Goal: Task Accomplishment & Management: Manage account settings

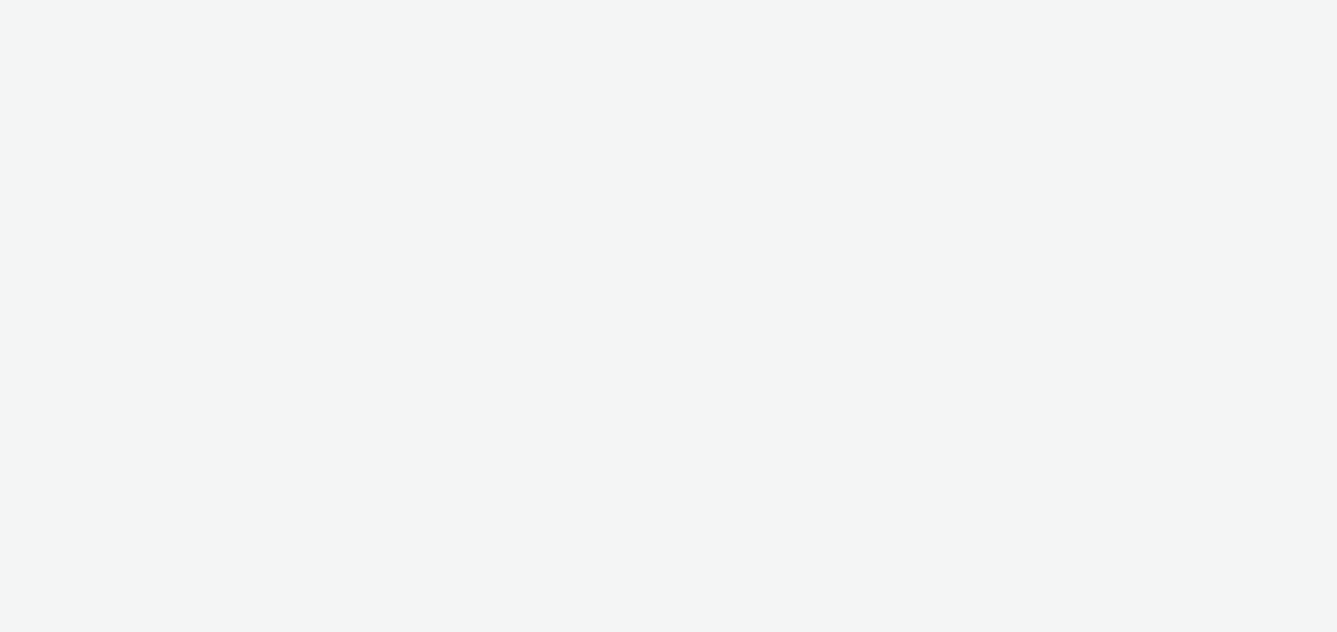
select select "491a0746-e20e-4106-832b-22d0456ef05d"
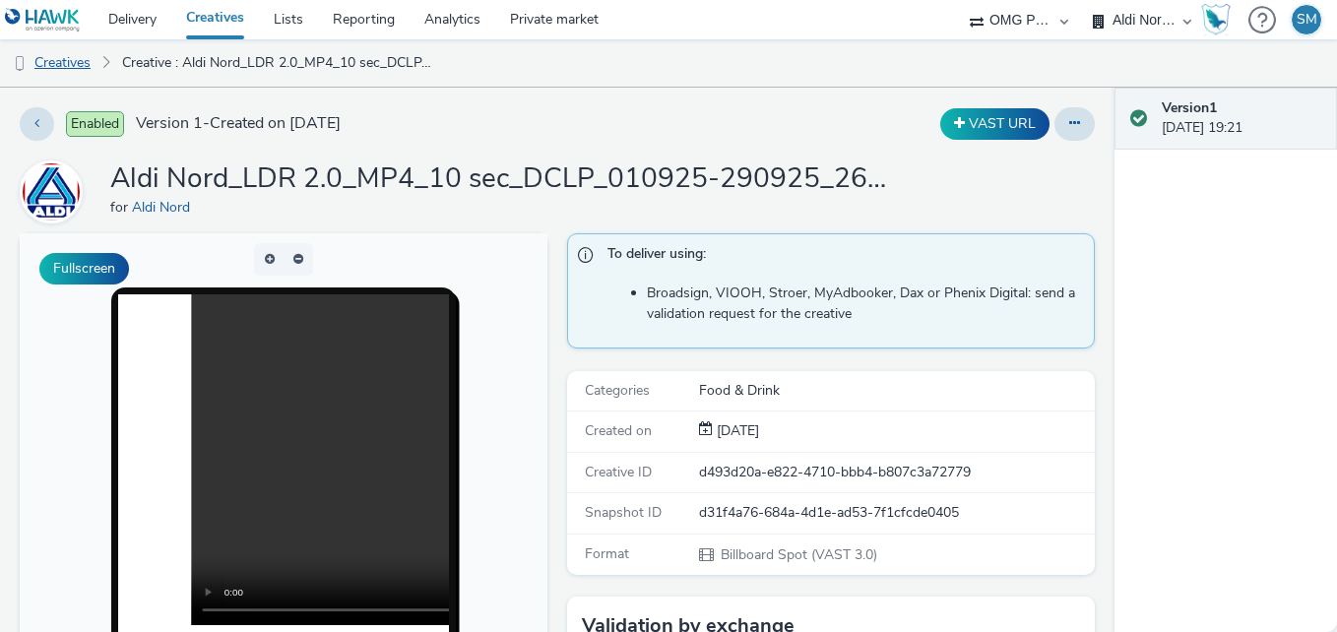
click at [72, 61] on link "Creatives" at bounding box center [50, 62] width 100 height 47
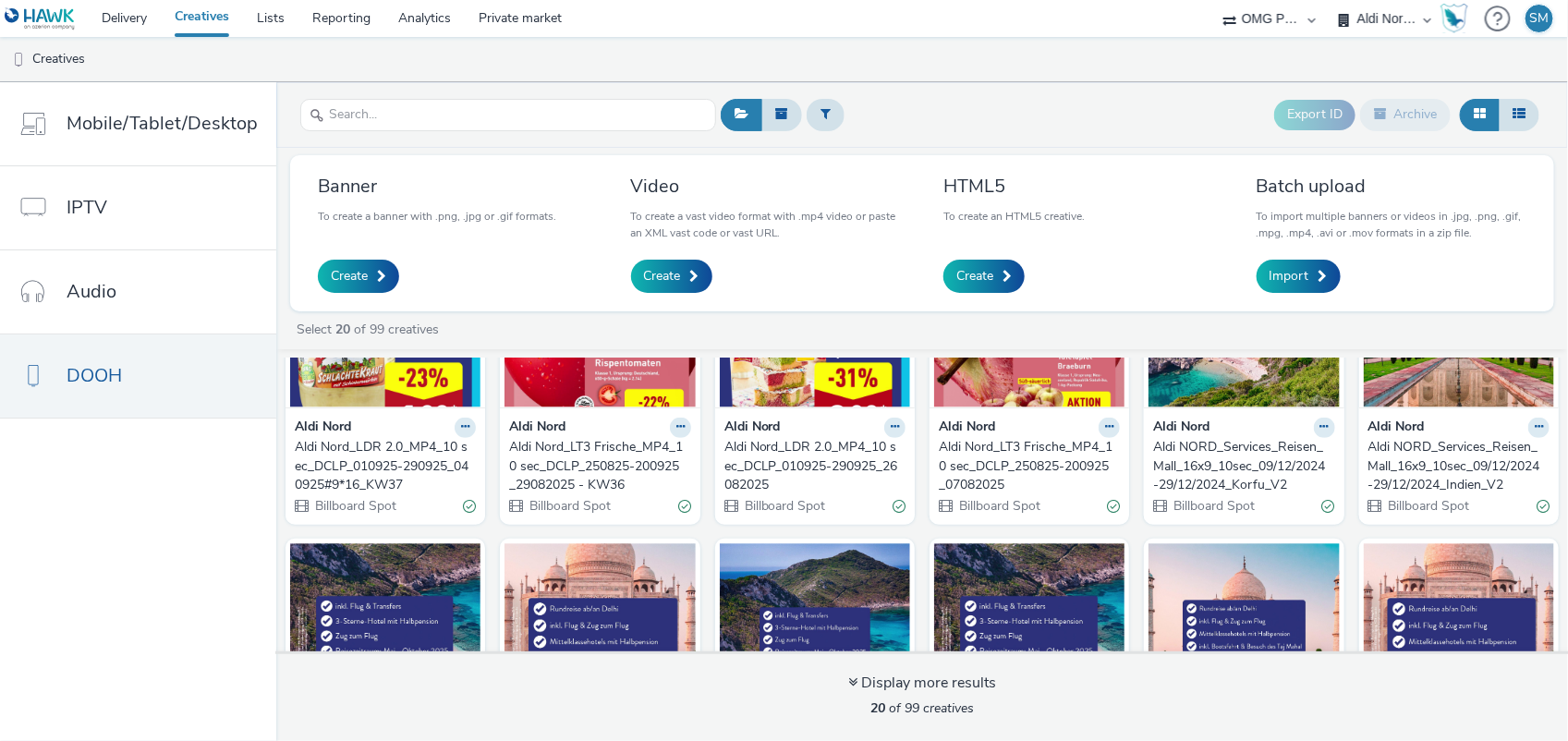
scroll to position [346, 0]
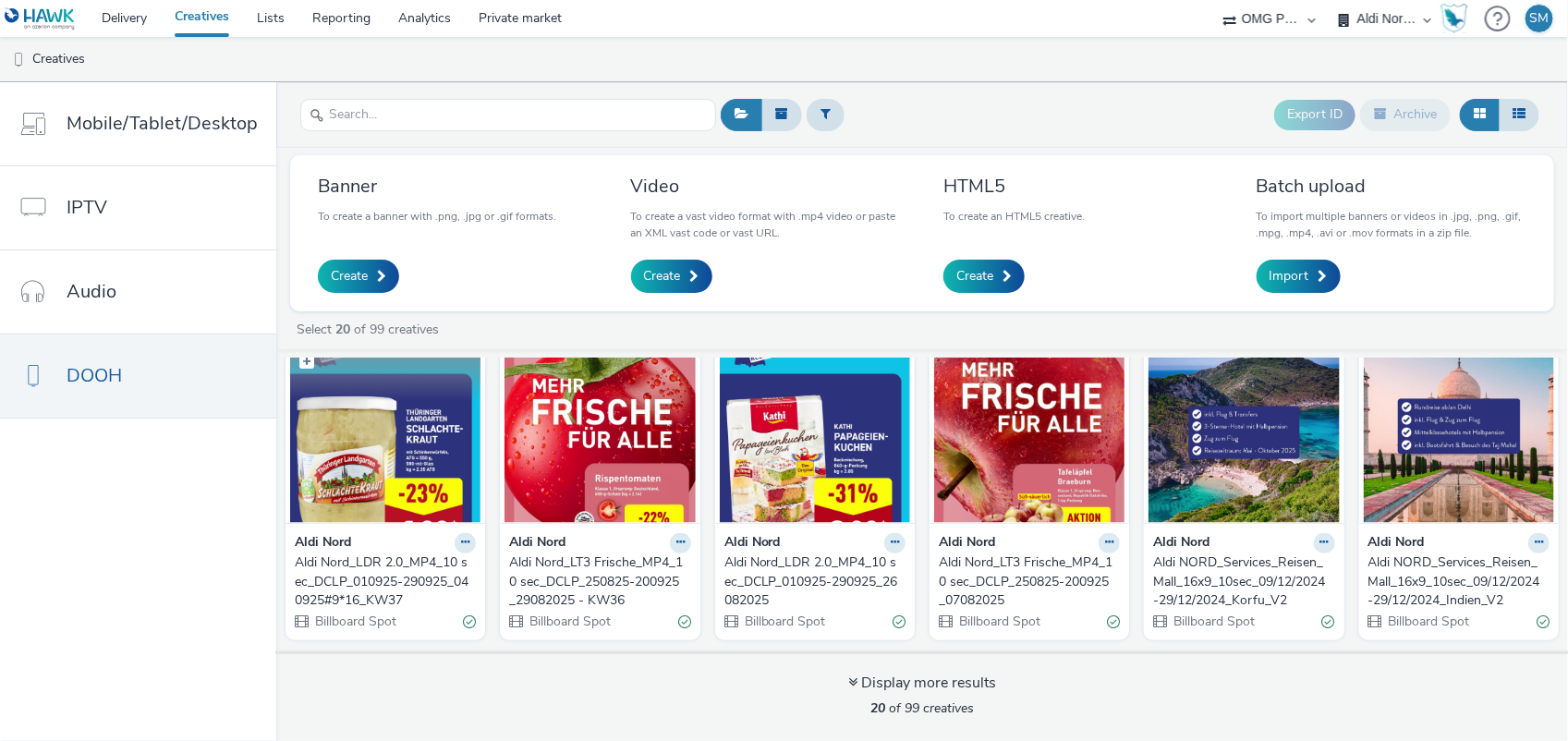
click at [379, 471] on img at bounding box center [385, 432] width 190 height 180
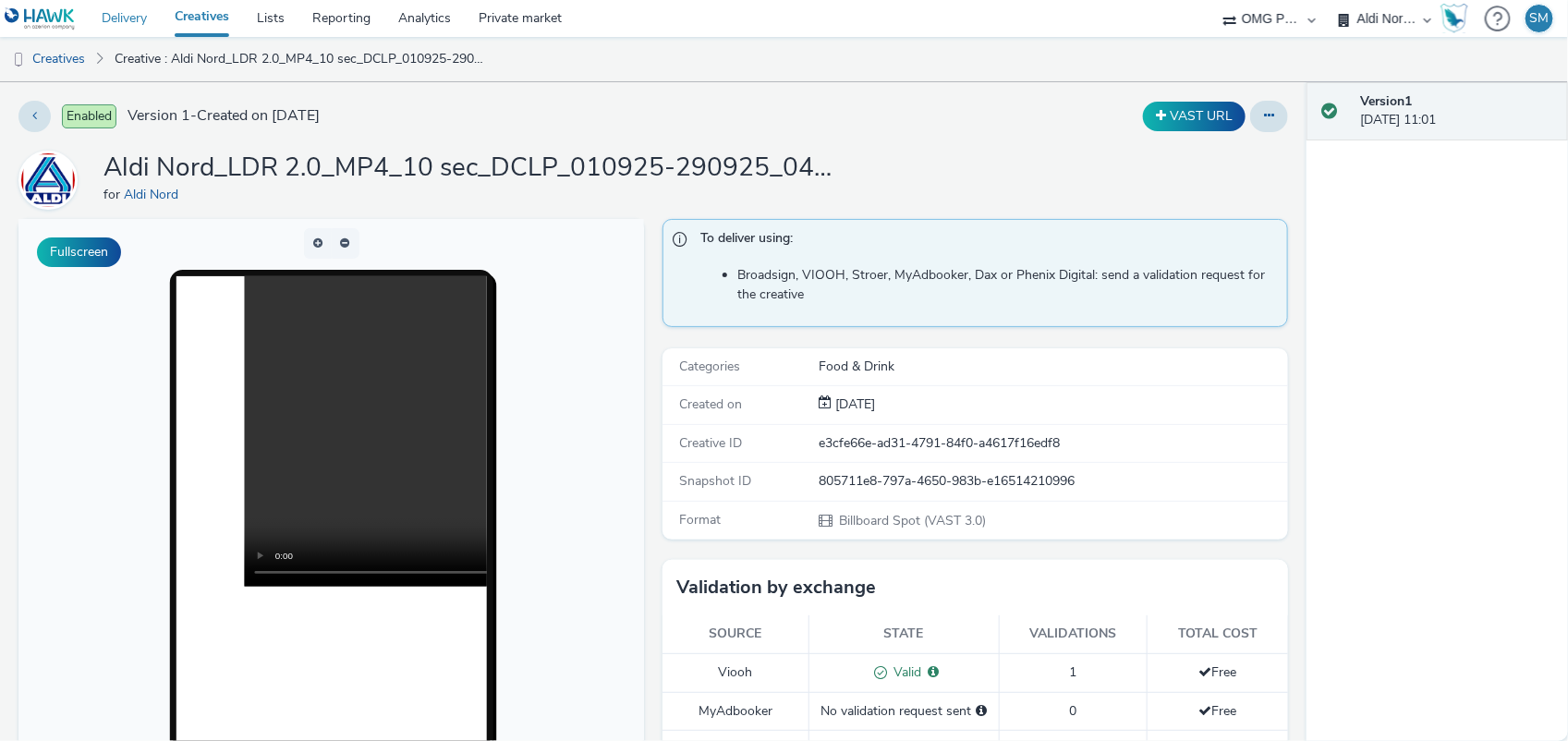
click at [129, 19] on link "Delivery" at bounding box center [125, 18] width 73 height 37
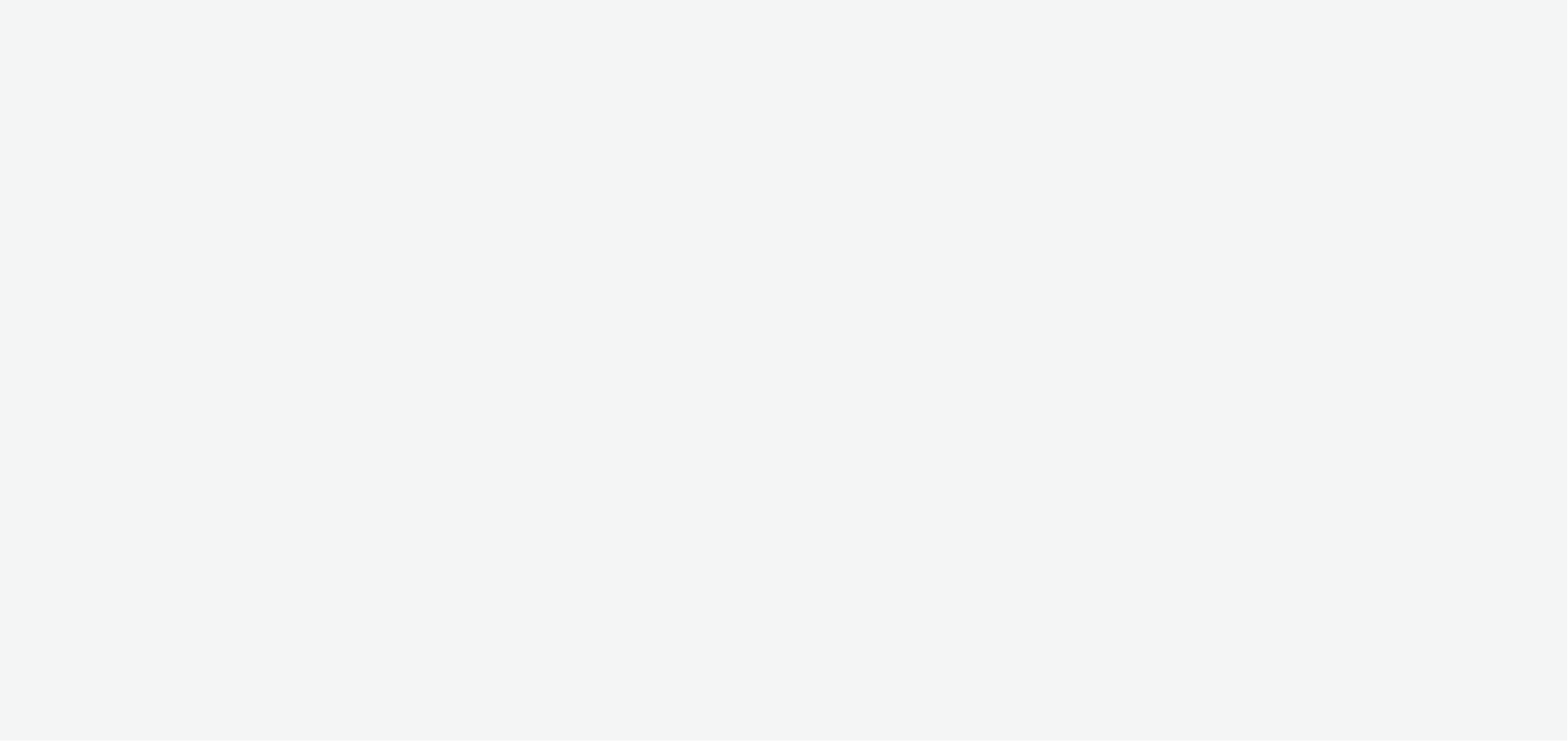
select select "6a9f09a4-7b7b-40b3-8e71-12b2a2313ff3"
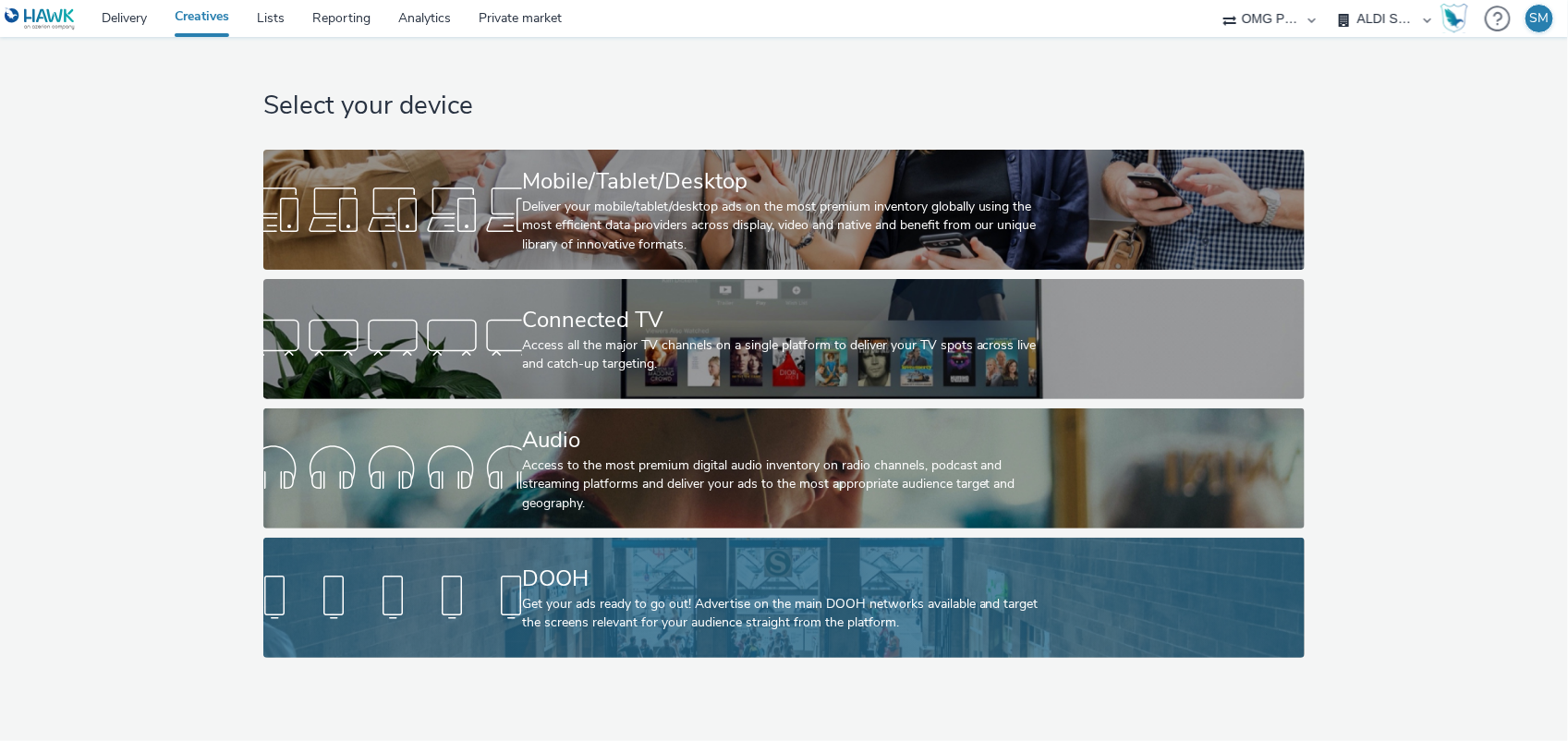
click at [847, 593] on div "DOOH" at bounding box center [780, 579] width 516 height 32
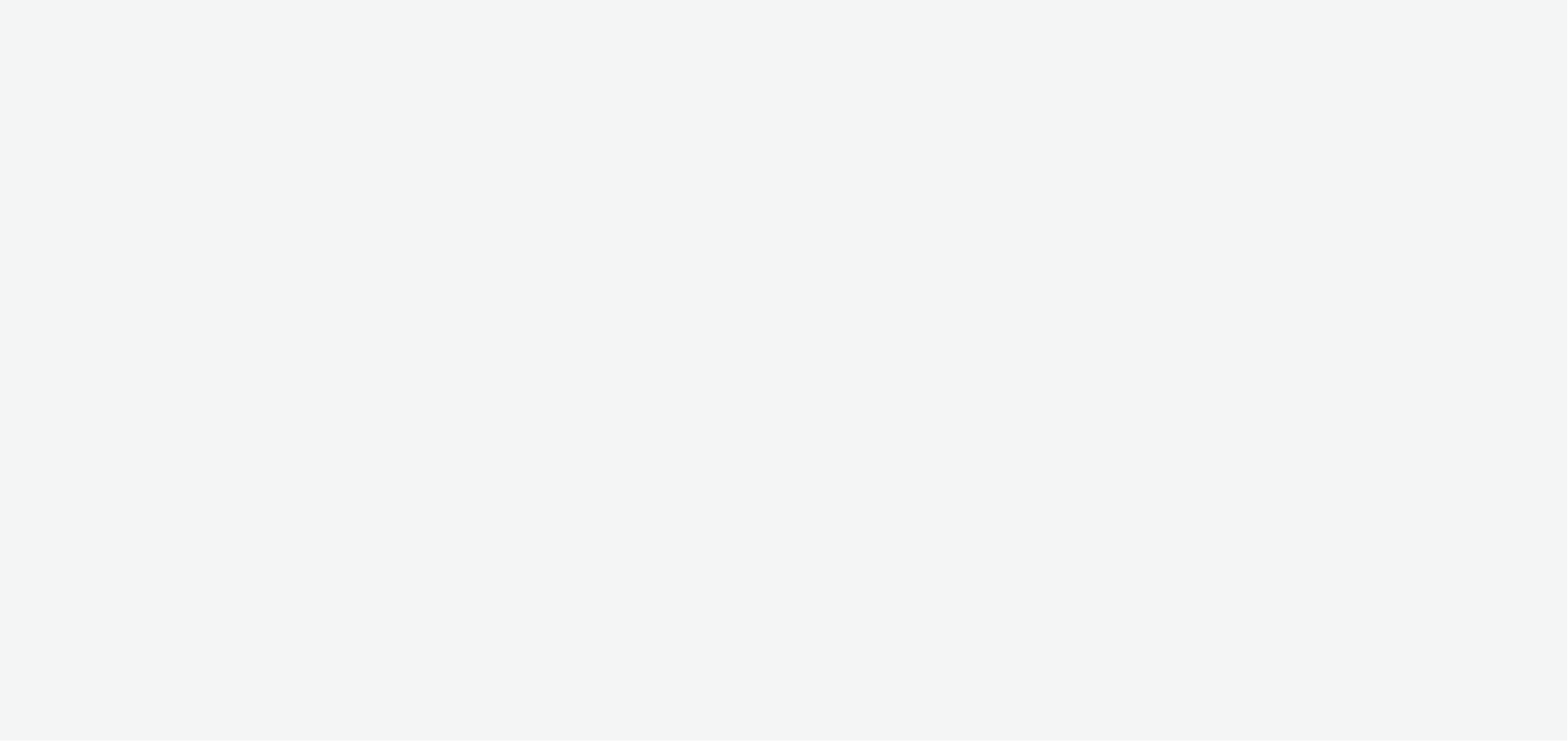
select select "491a0746-e20e-4106-832b-22d0456ef05d"
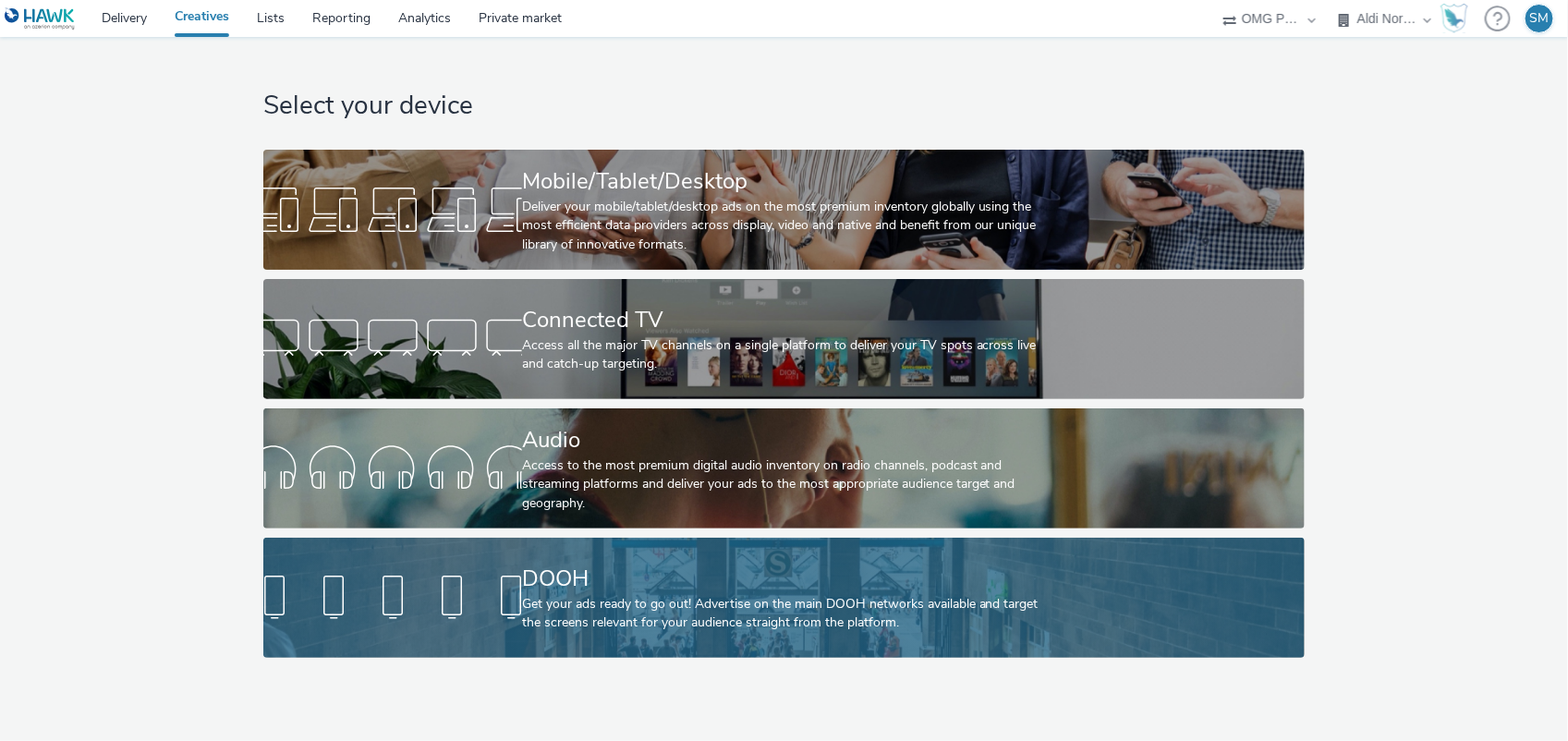
click at [808, 555] on div "DOOH Get your ads ready to go out! Advertise on the main DOOH networks availabl…" at bounding box center [780, 597] width 516 height 120
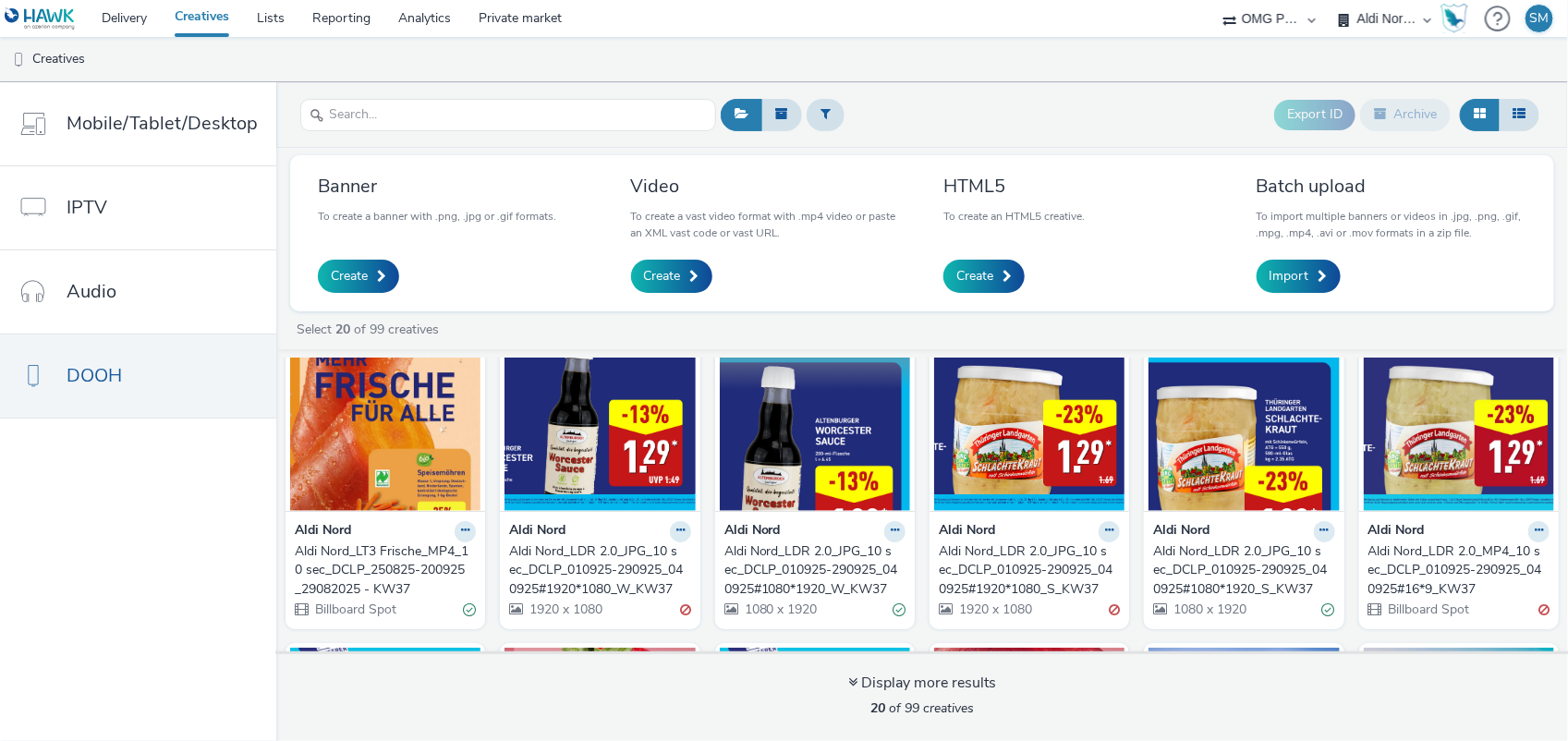
scroll to position [115, 0]
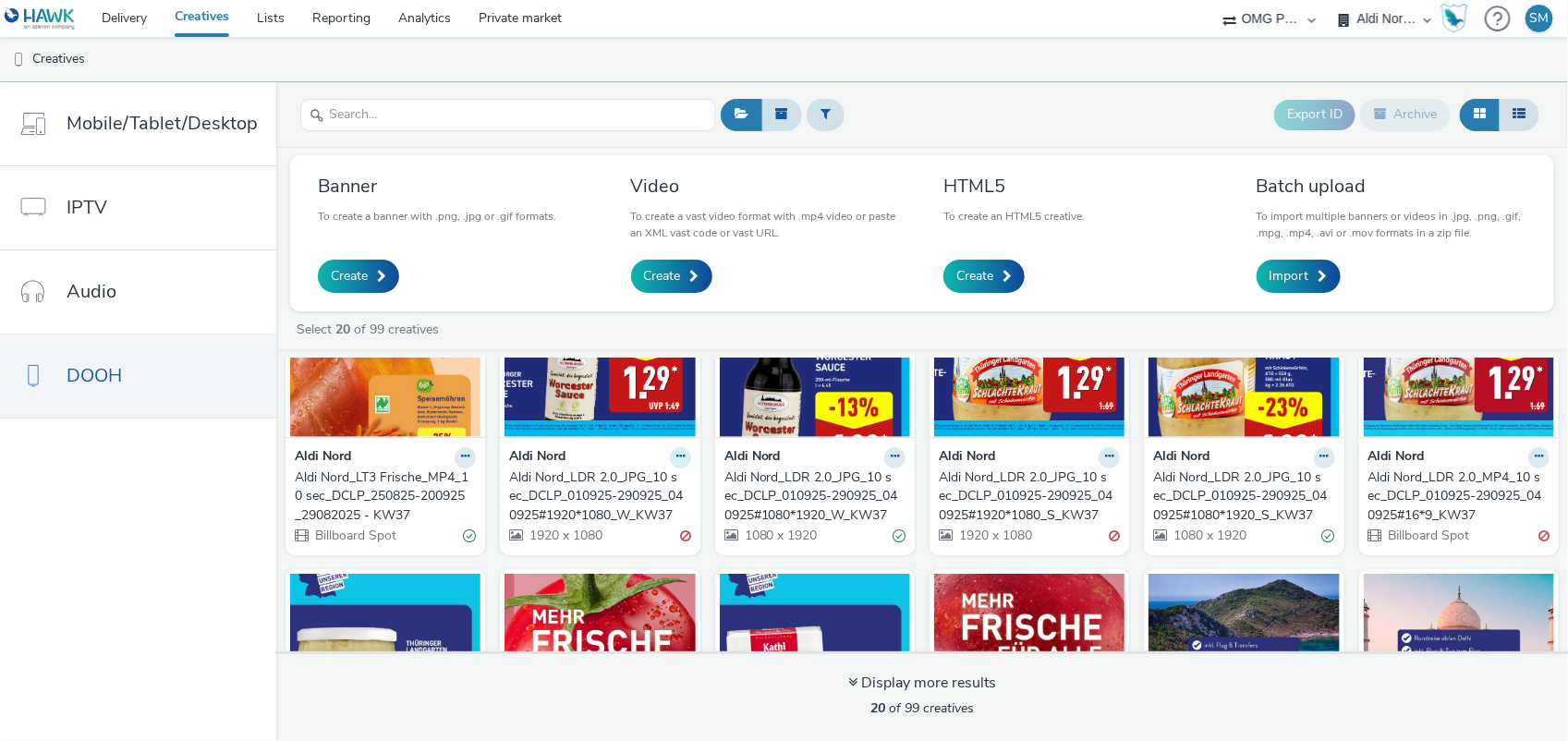
click at [677, 457] on icon at bounding box center [680, 456] width 8 height 11
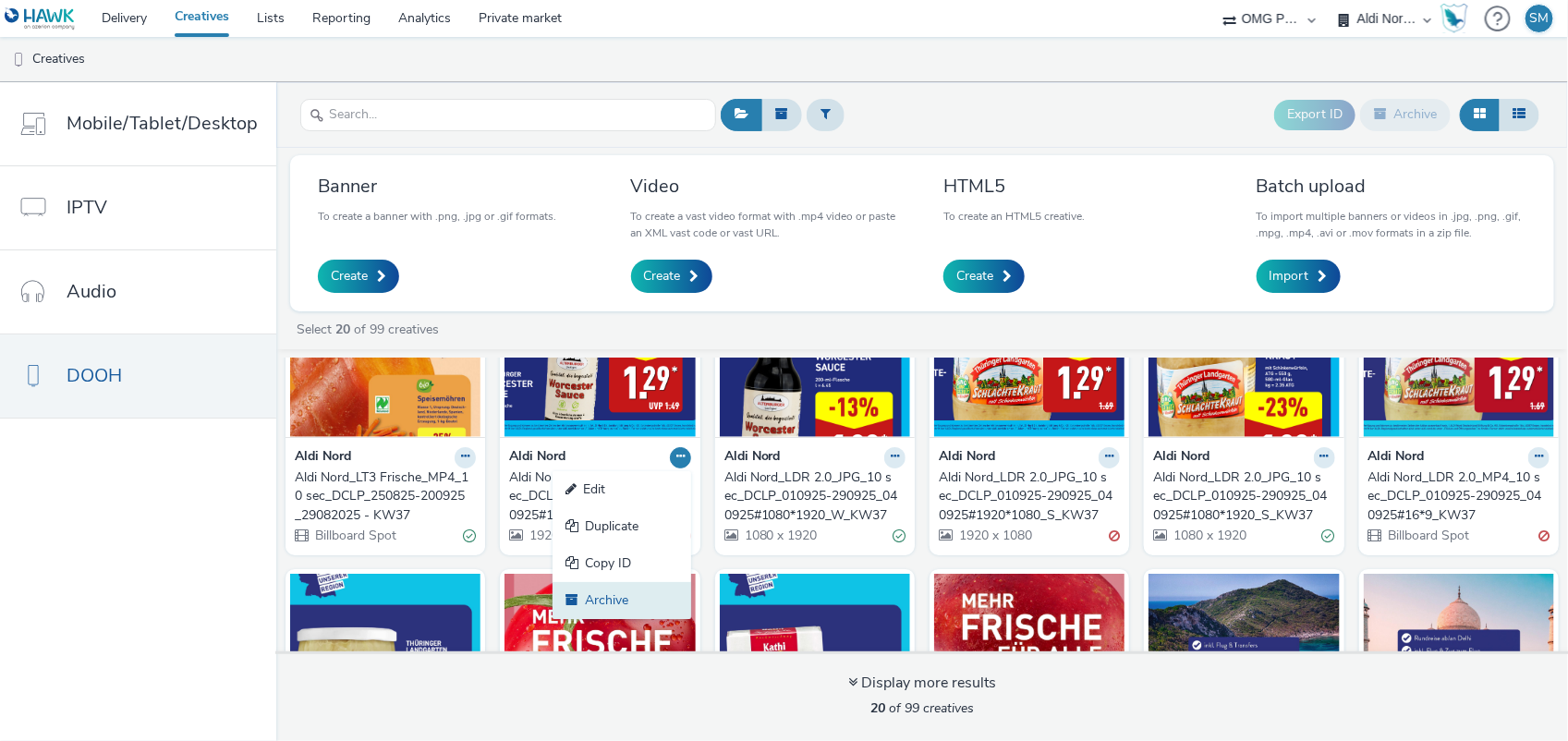
click at [603, 597] on link "Archive" at bounding box center [622, 599] width 139 height 37
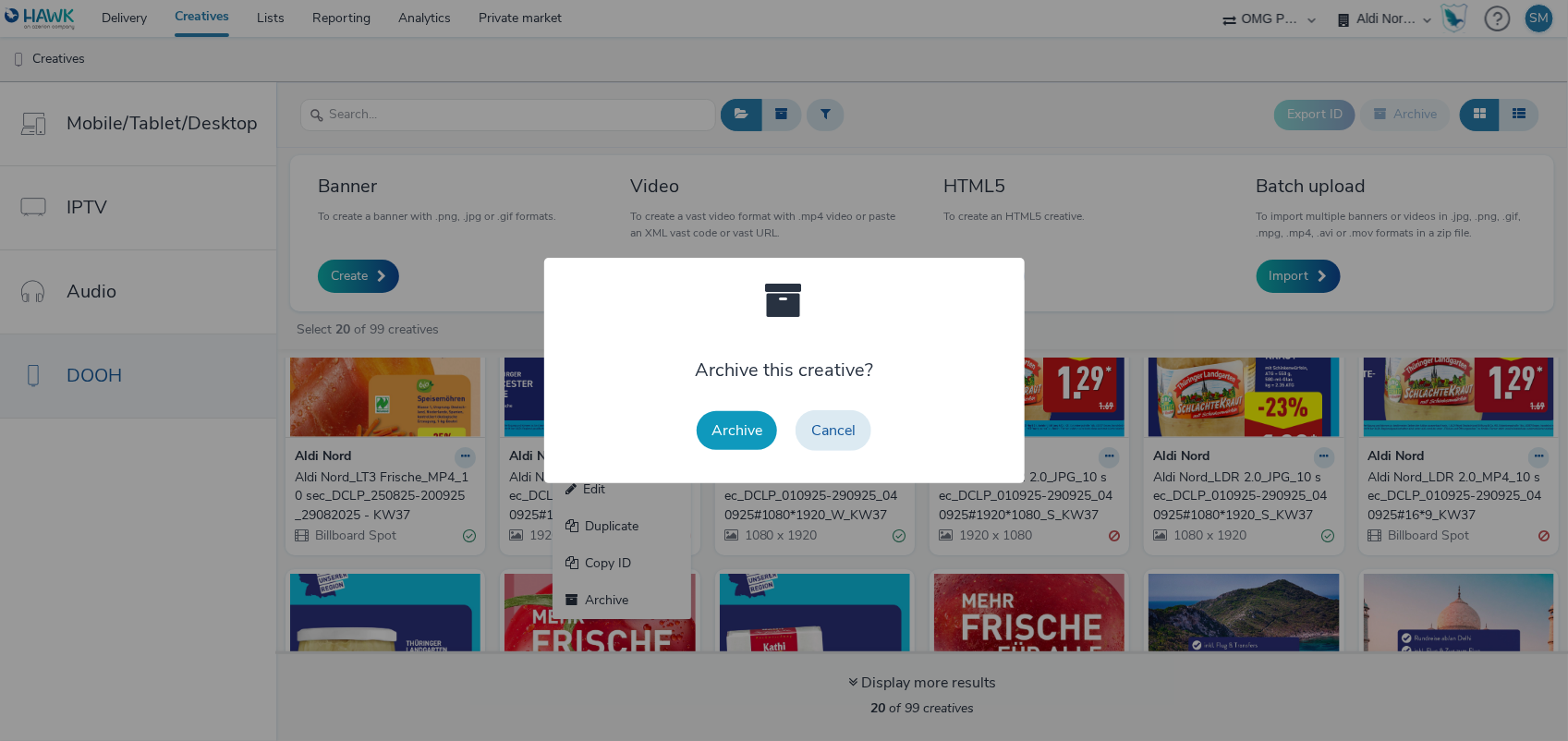
click at [738, 437] on button "Archive" at bounding box center [737, 430] width 81 height 38
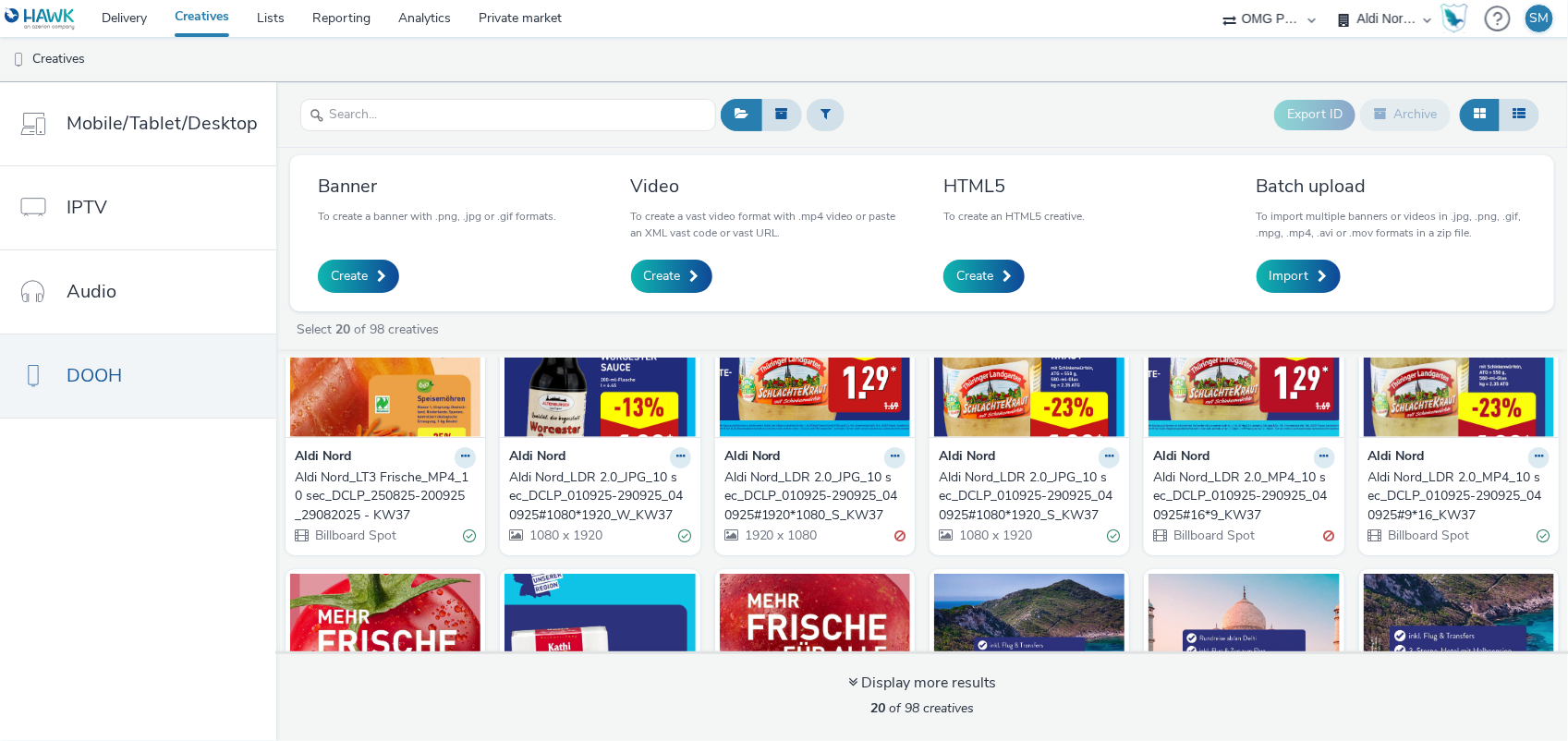
click at [586, 407] on img at bounding box center [600, 347] width 190 height 180
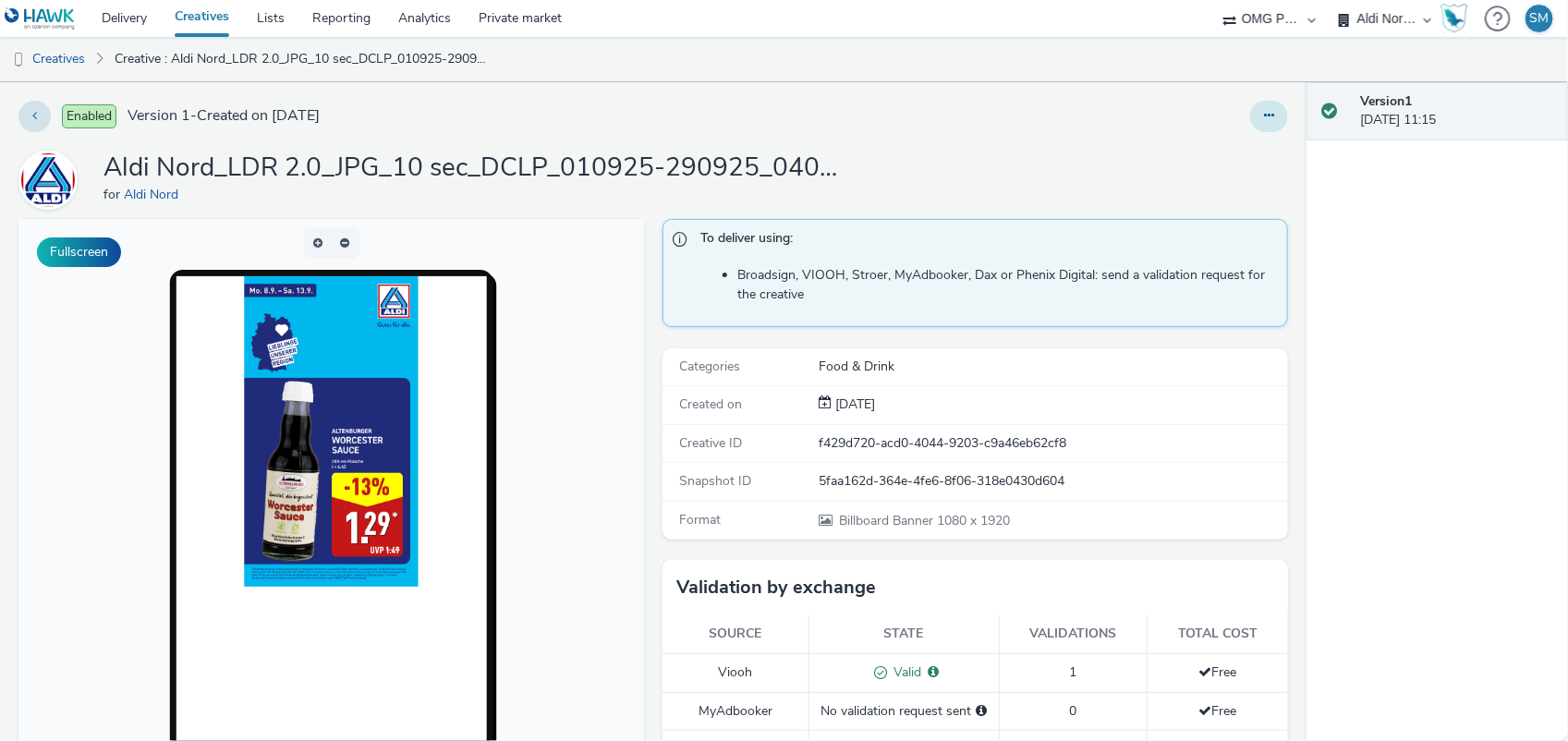
click at [1250, 125] on button at bounding box center [1269, 115] width 38 height 31
click at [1184, 260] on link "Archive" at bounding box center [1219, 264] width 139 height 37
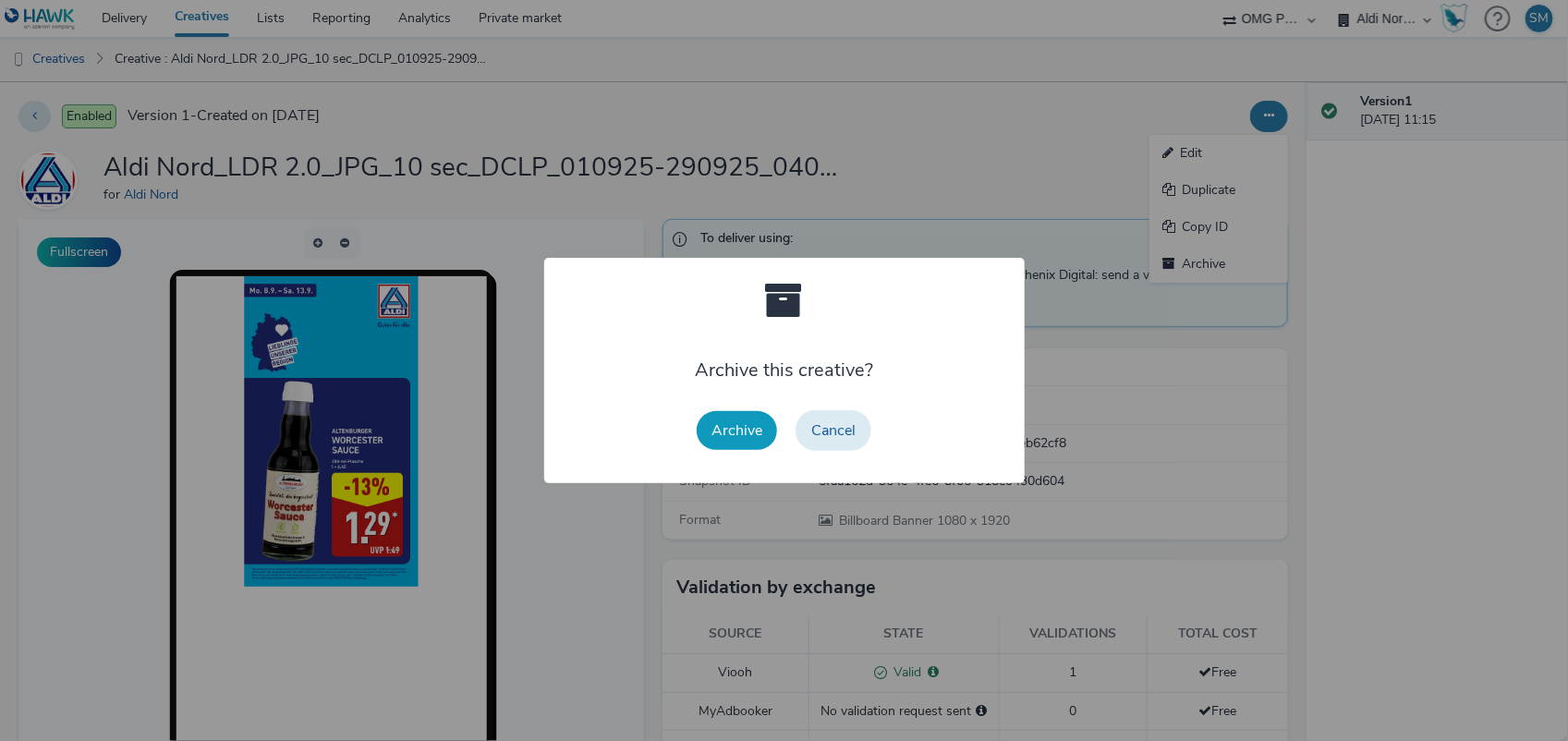
click at [742, 420] on button "Archive" at bounding box center [737, 430] width 81 height 38
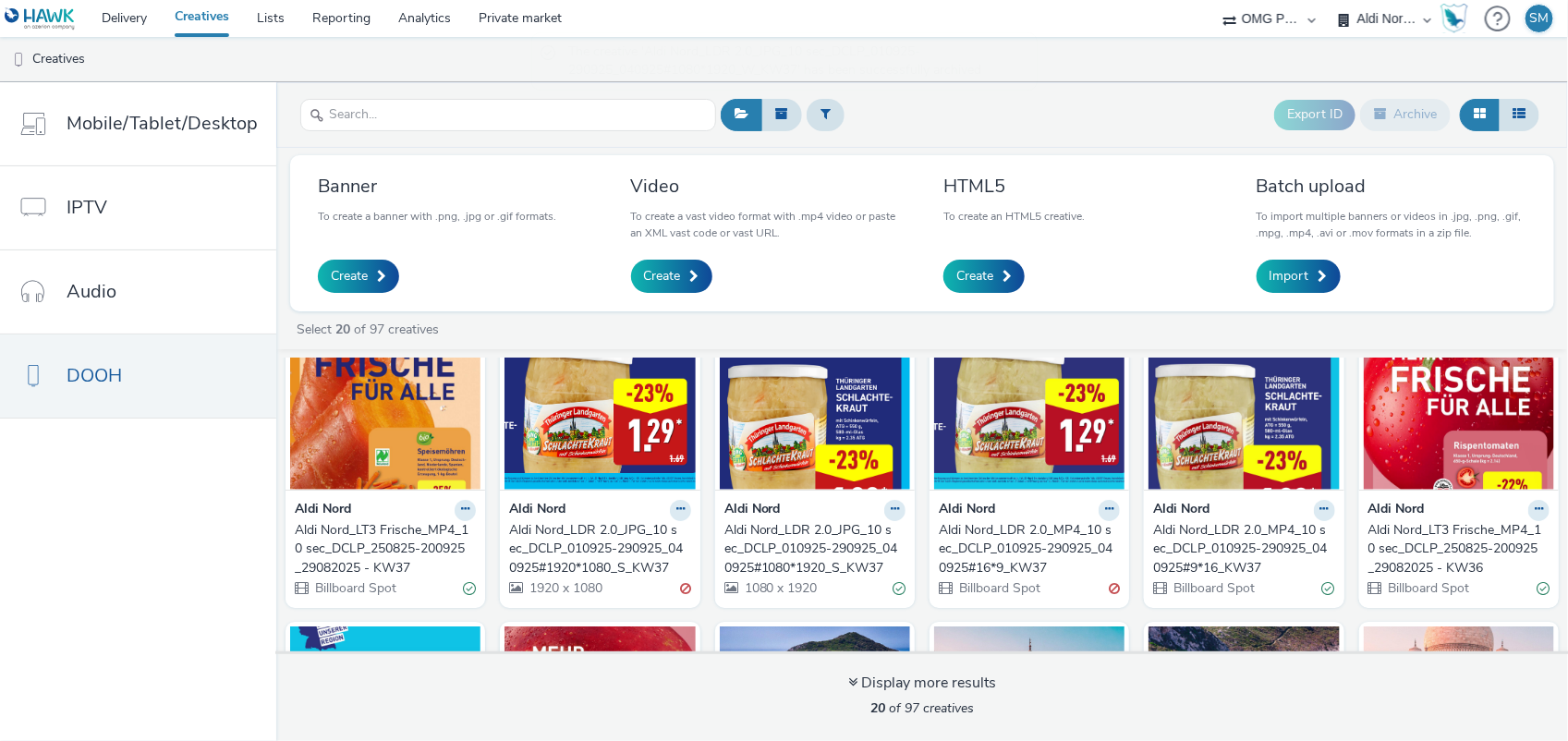
scroll to position [115, 0]
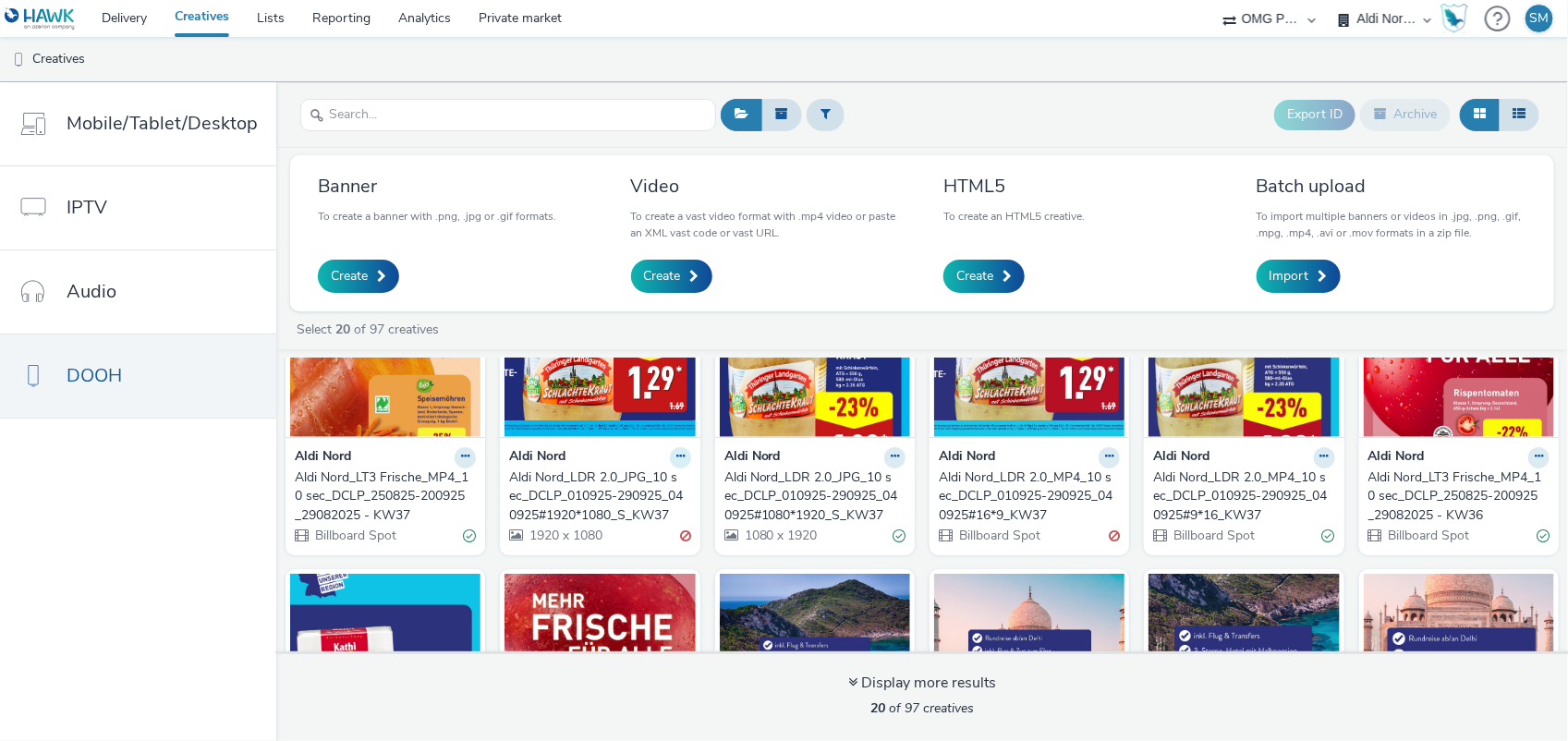
click at [670, 450] on button at bounding box center [680, 457] width 22 height 22
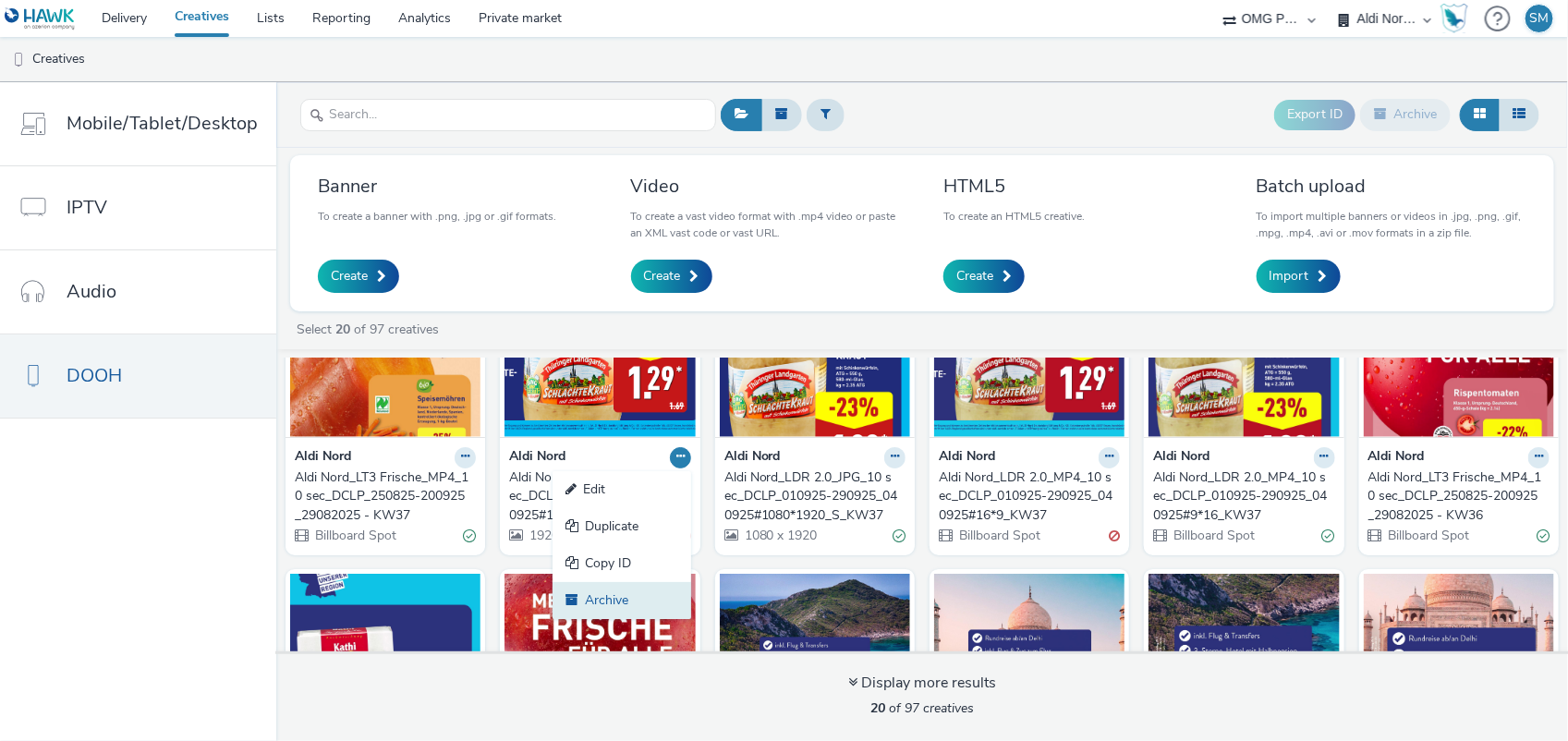
click at [591, 596] on link "Archive" at bounding box center [622, 599] width 139 height 37
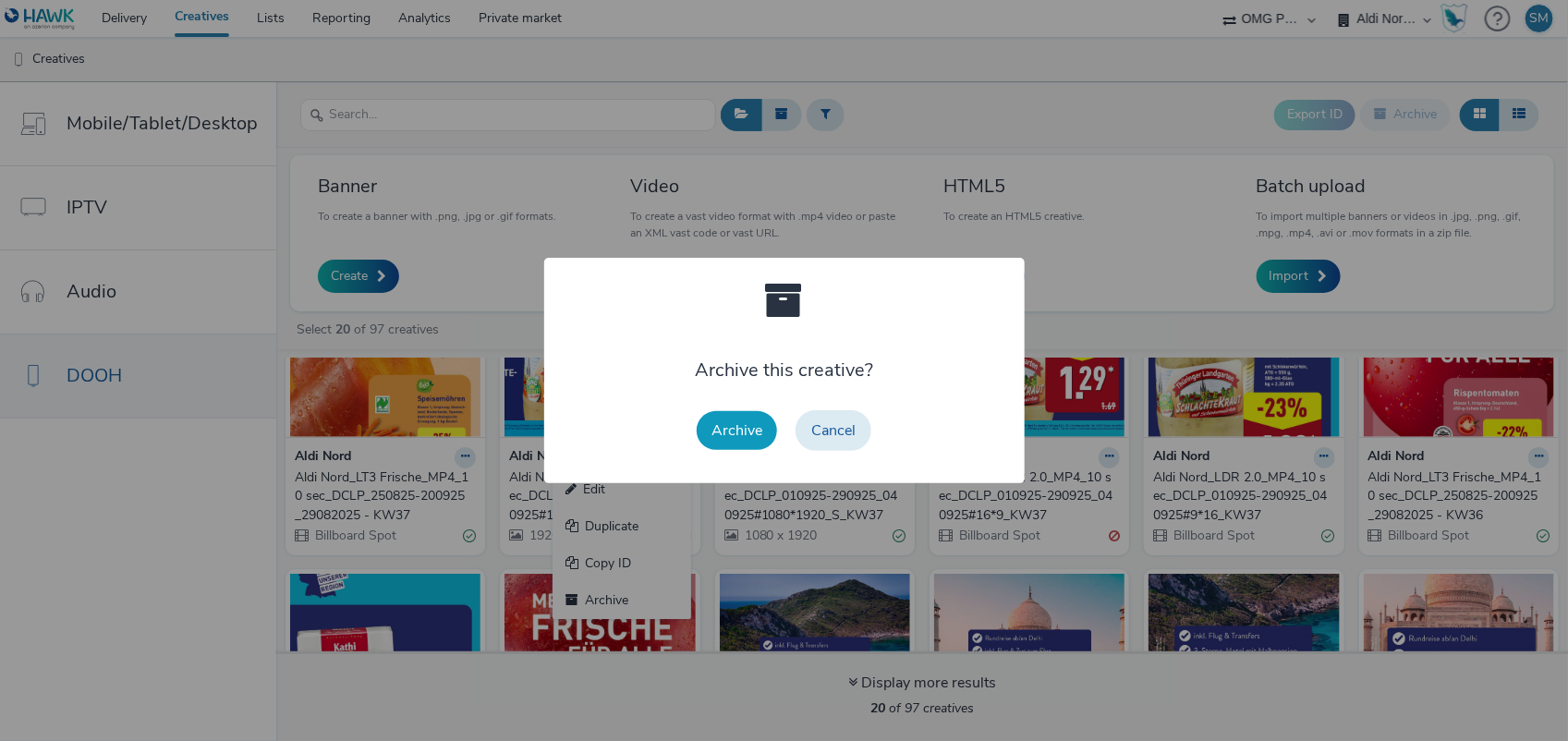
click at [740, 422] on button "Archive" at bounding box center [737, 430] width 81 height 38
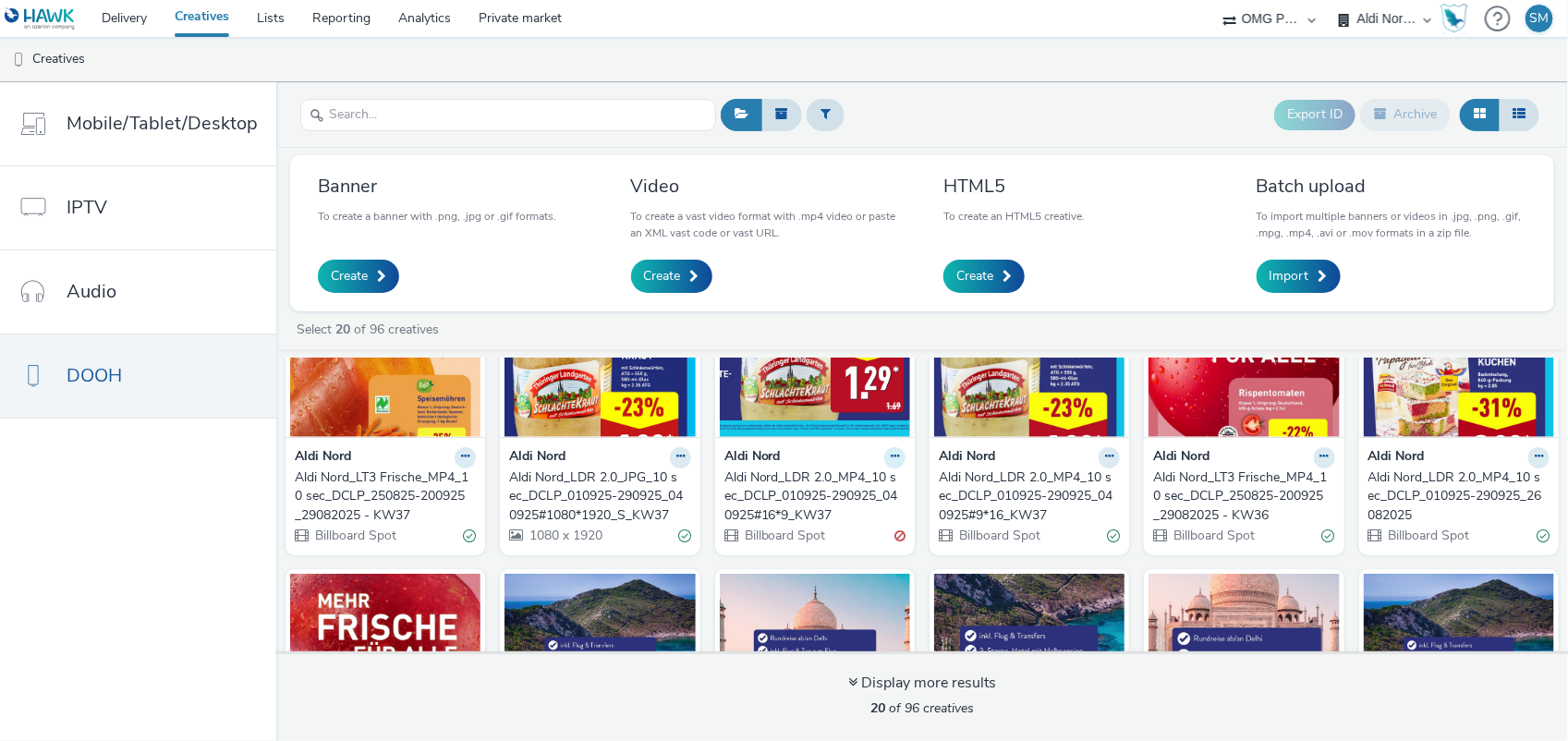
click at [891, 455] on icon at bounding box center [894, 456] width 8 height 11
click at [824, 596] on link "Archive" at bounding box center [836, 599] width 139 height 37
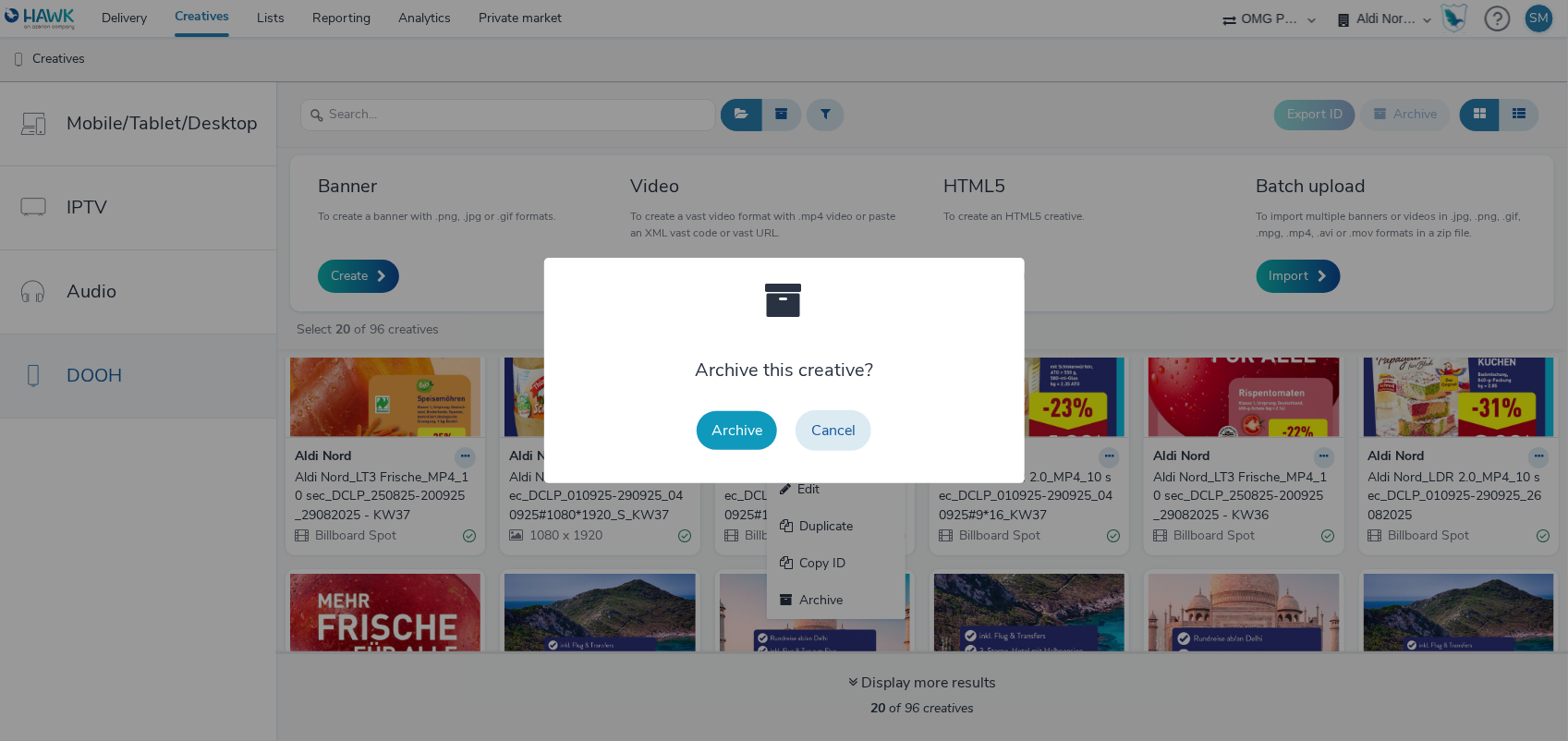
click at [739, 428] on button "Archive" at bounding box center [737, 430] width 81 height 38
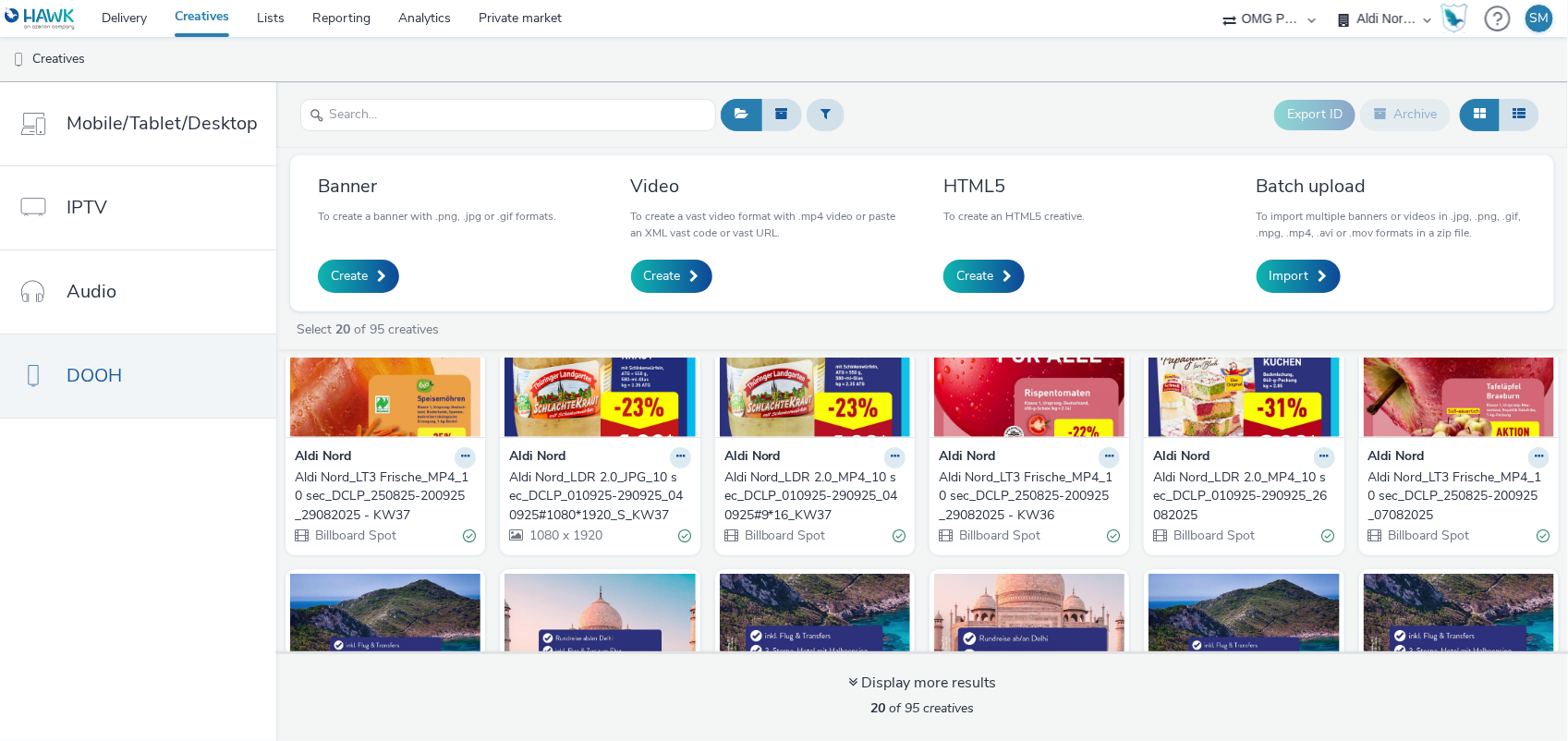
click at [762, 401] on img at bounding box center [814, 347] width 190 height 180
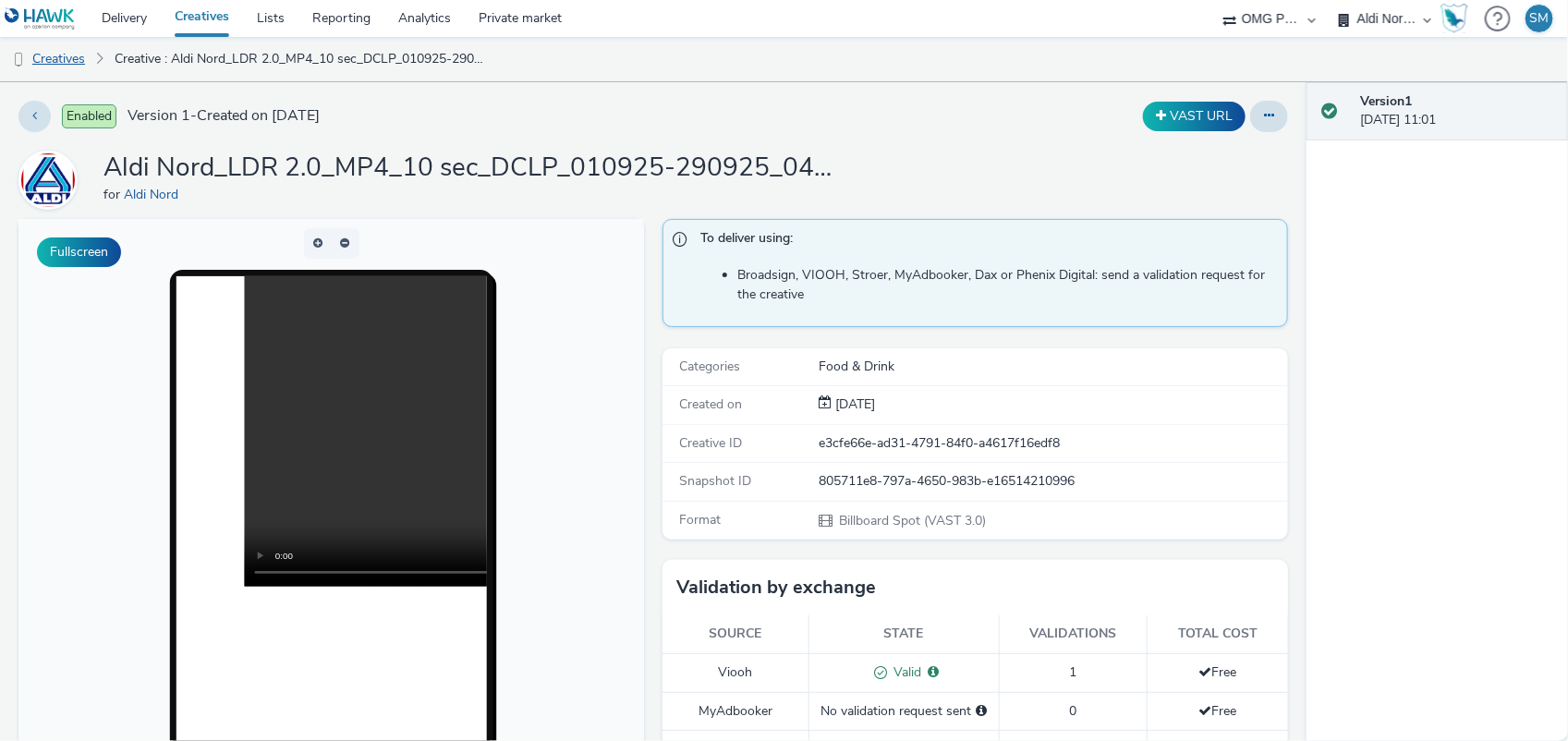
click at [68, 65] on link "Creatives" at bounding box center [47, 58] width 94 height 44
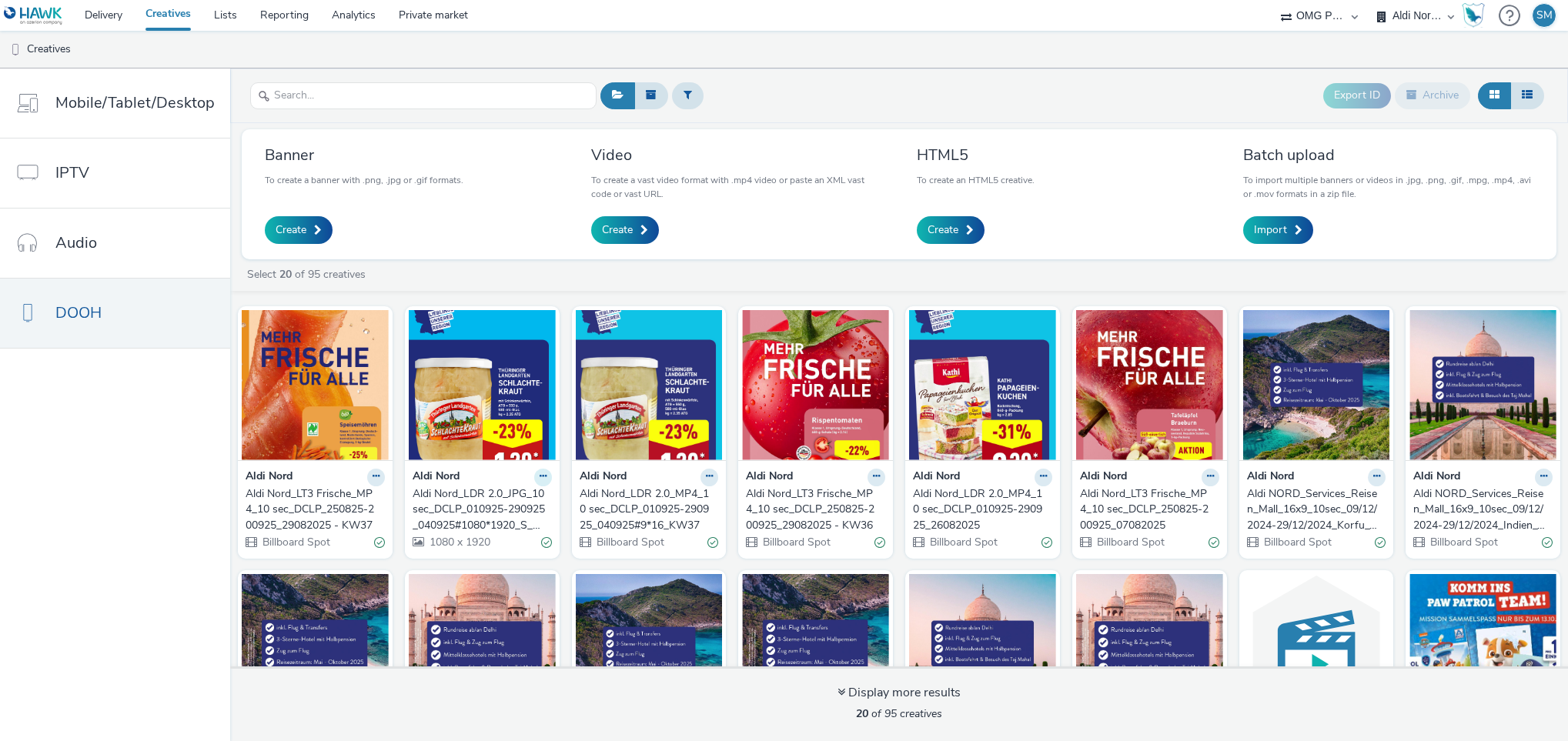
click at [547, 478] on icon at bounding box center [543, 476] width 7 height 9
click at [531, 589] on link "Archive" at bounding box center [494, 596] width 116 height 30
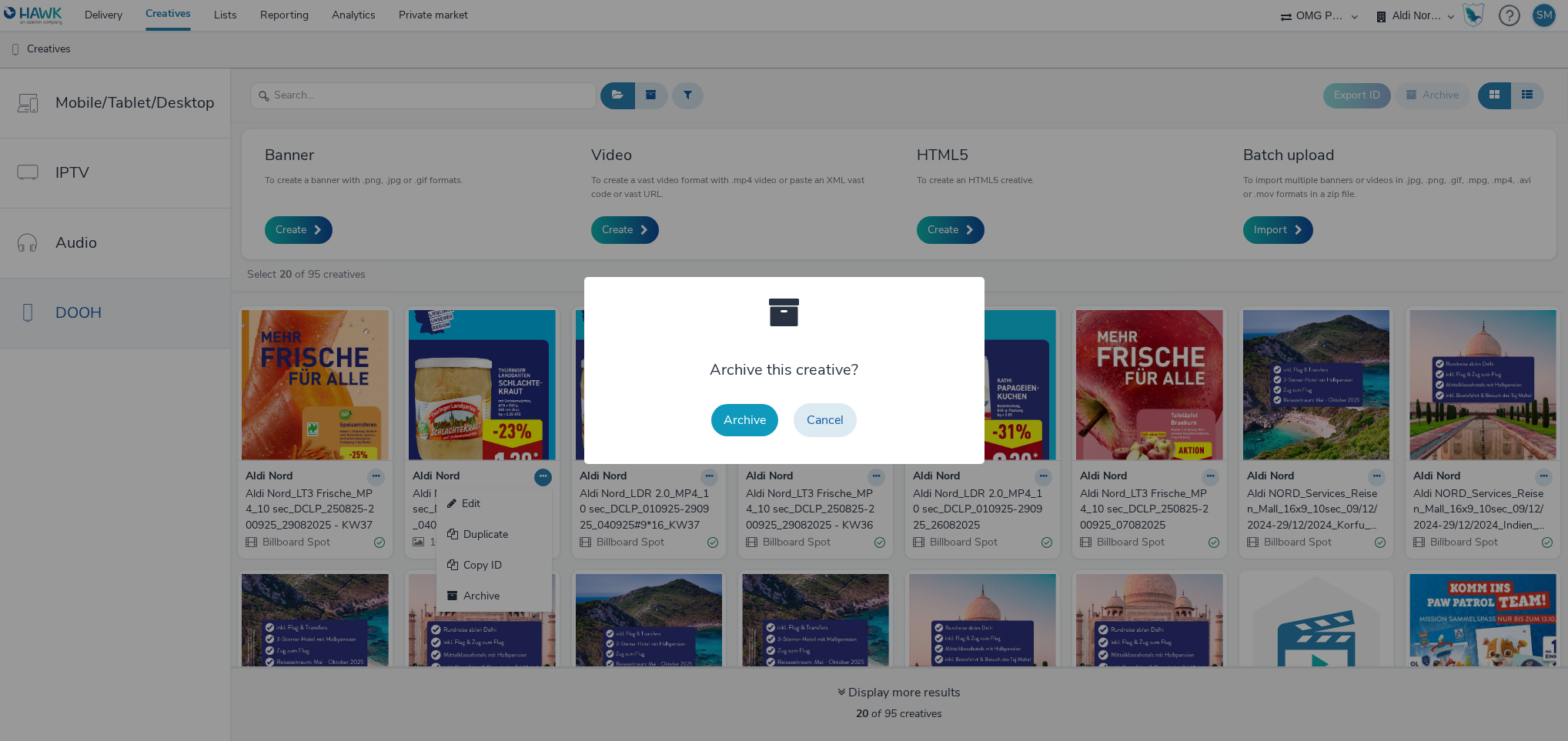
click at [746, 409] on button "Archive" at bounding box center [745, 420] width 67 height 32
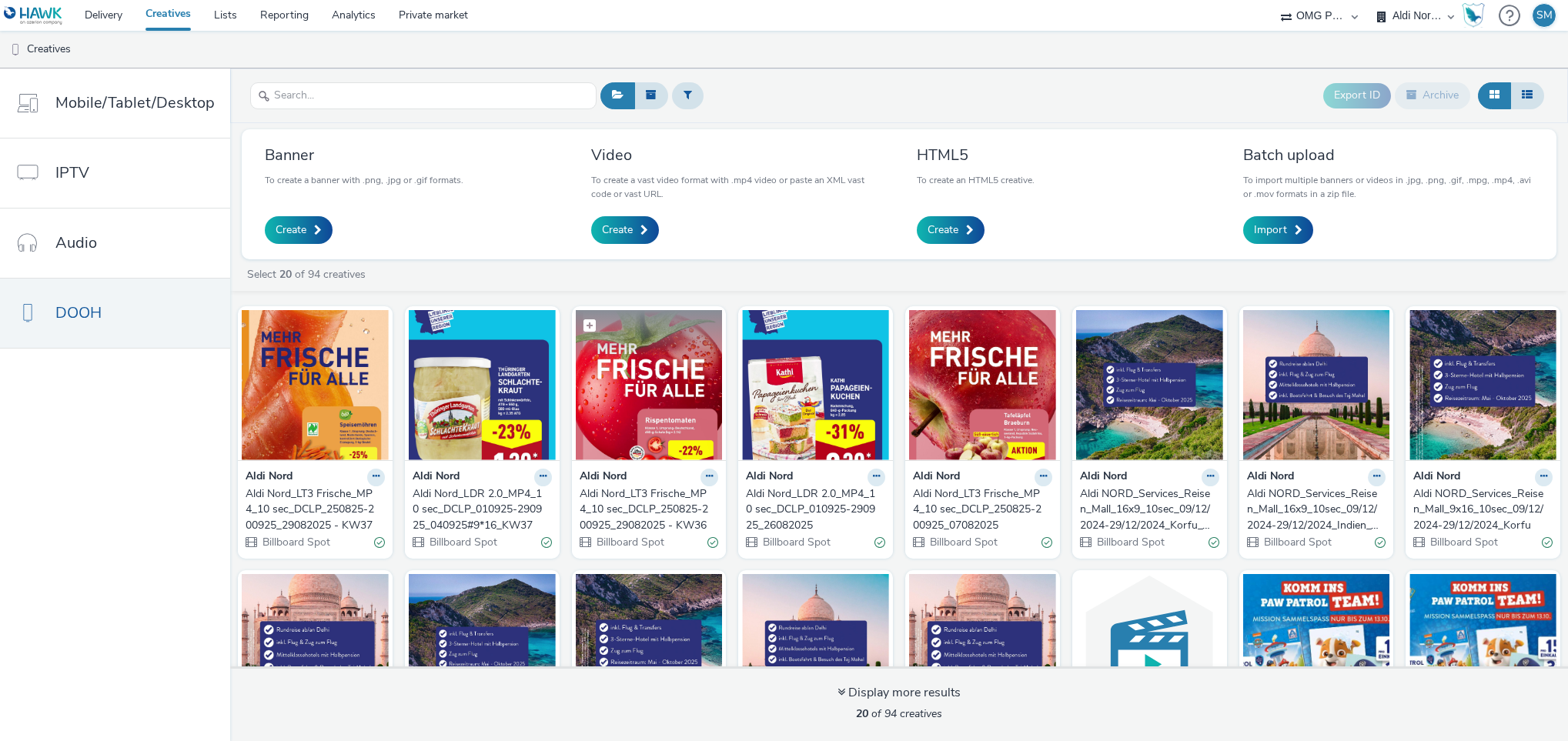
click at [669, 397] on img at bounding box center [649, 385] width 147 height 150
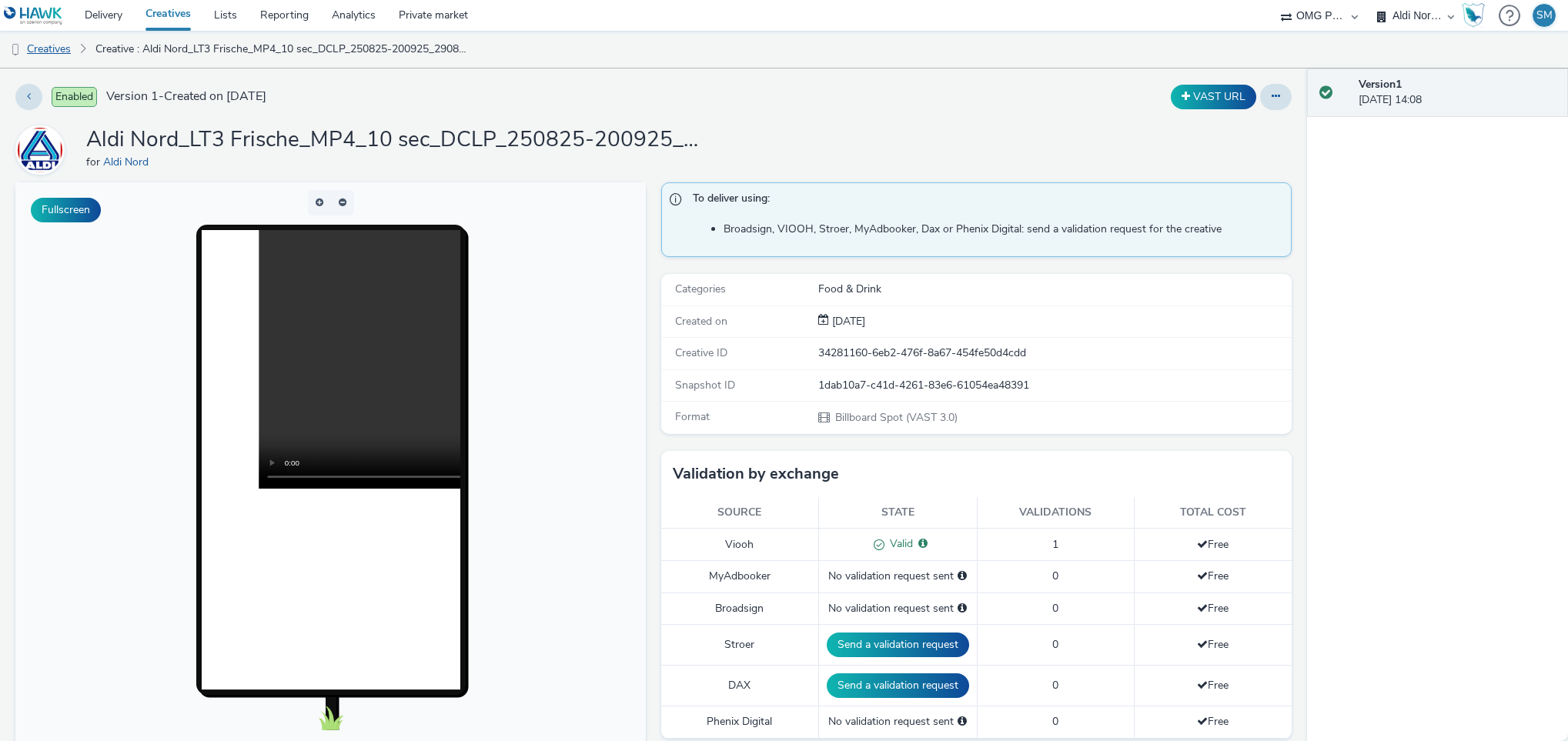
drag, startPoint x: 49, startPoint y: 52, endPoint x: 38, endPoint y: 42, distance: 14.9
click at [49, 52] on link "Creatives" at bounding box center [39, 48] width 78 height 37
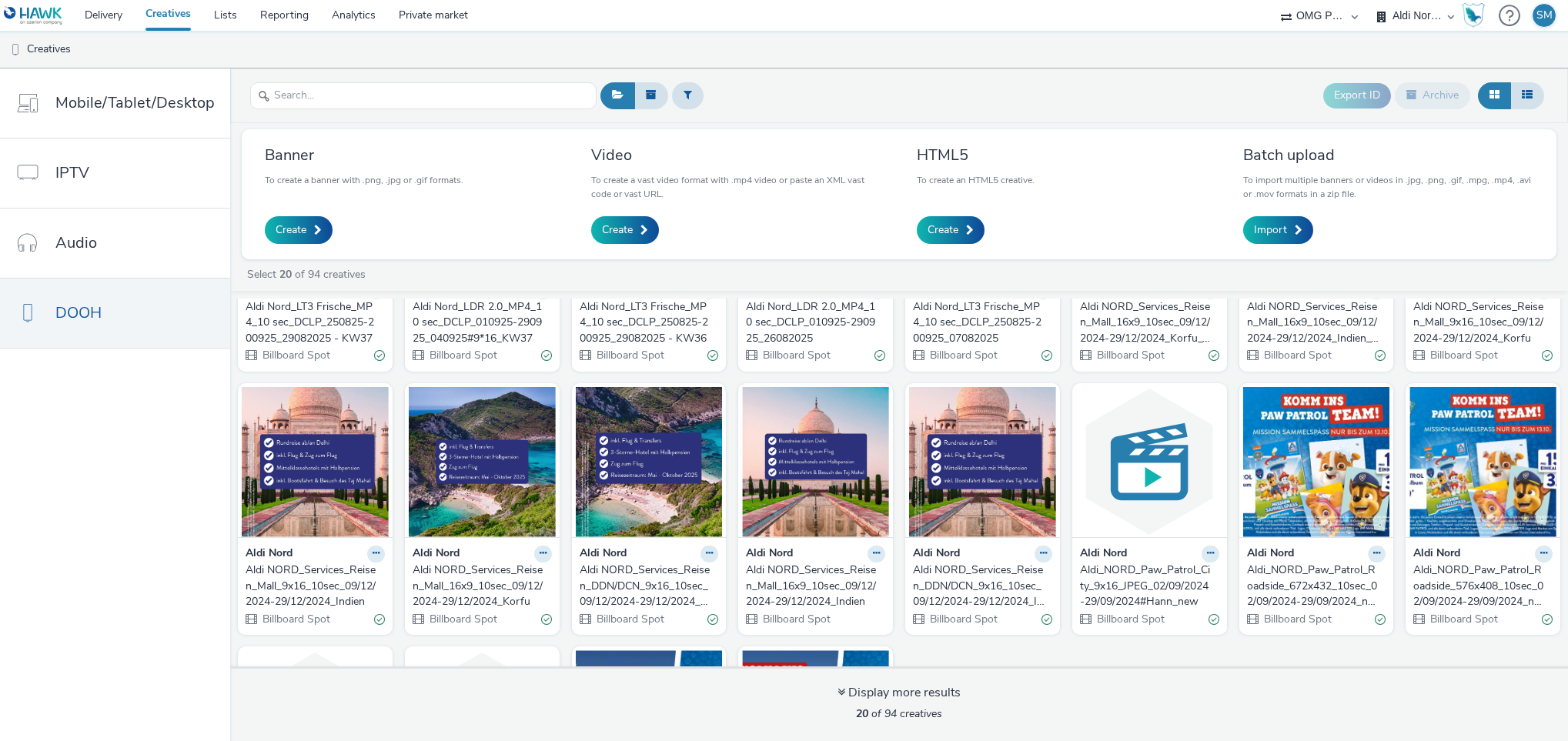
scroll to position [231, 0]
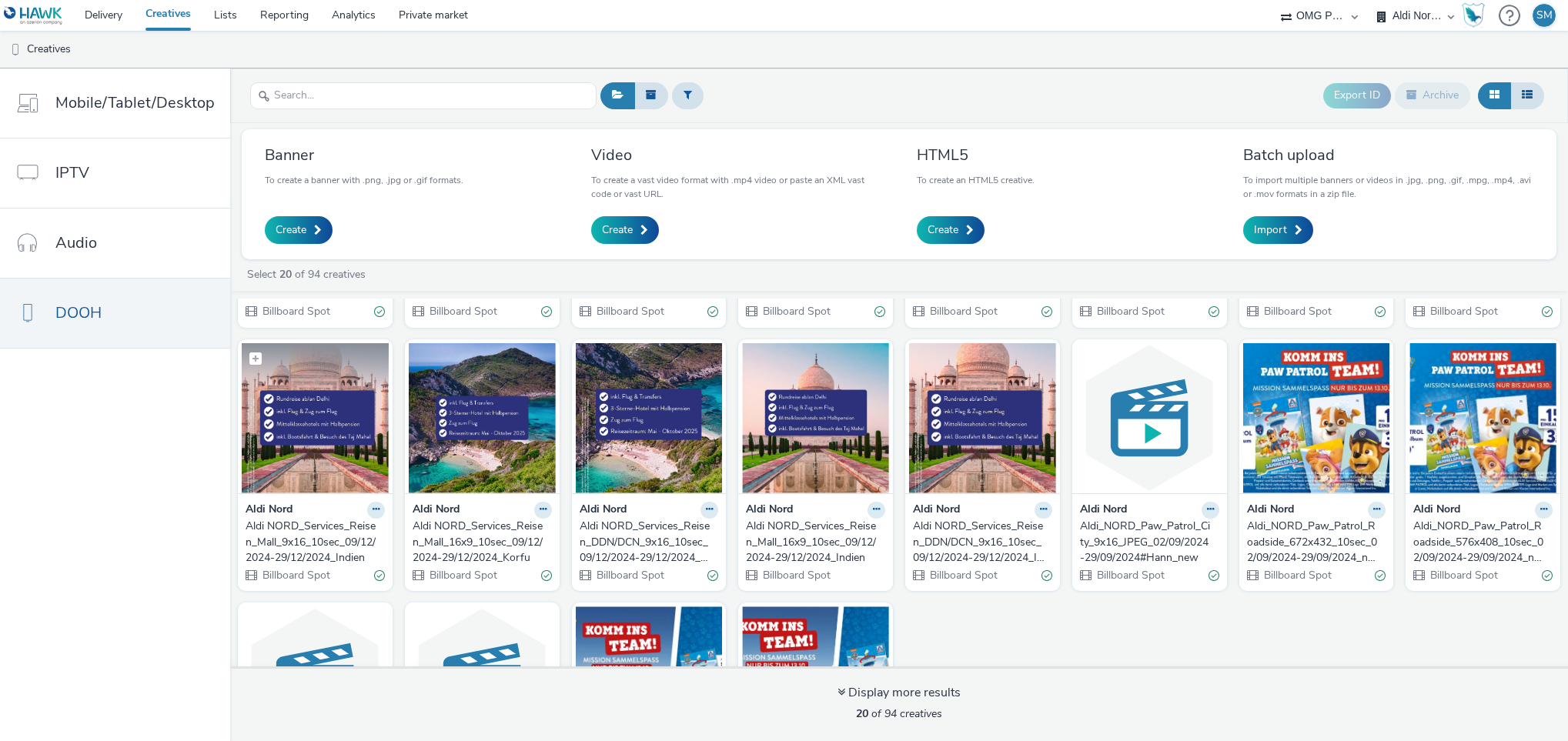
click at [389, 458] on img at bounding box center [315, 418] width 147 height 150
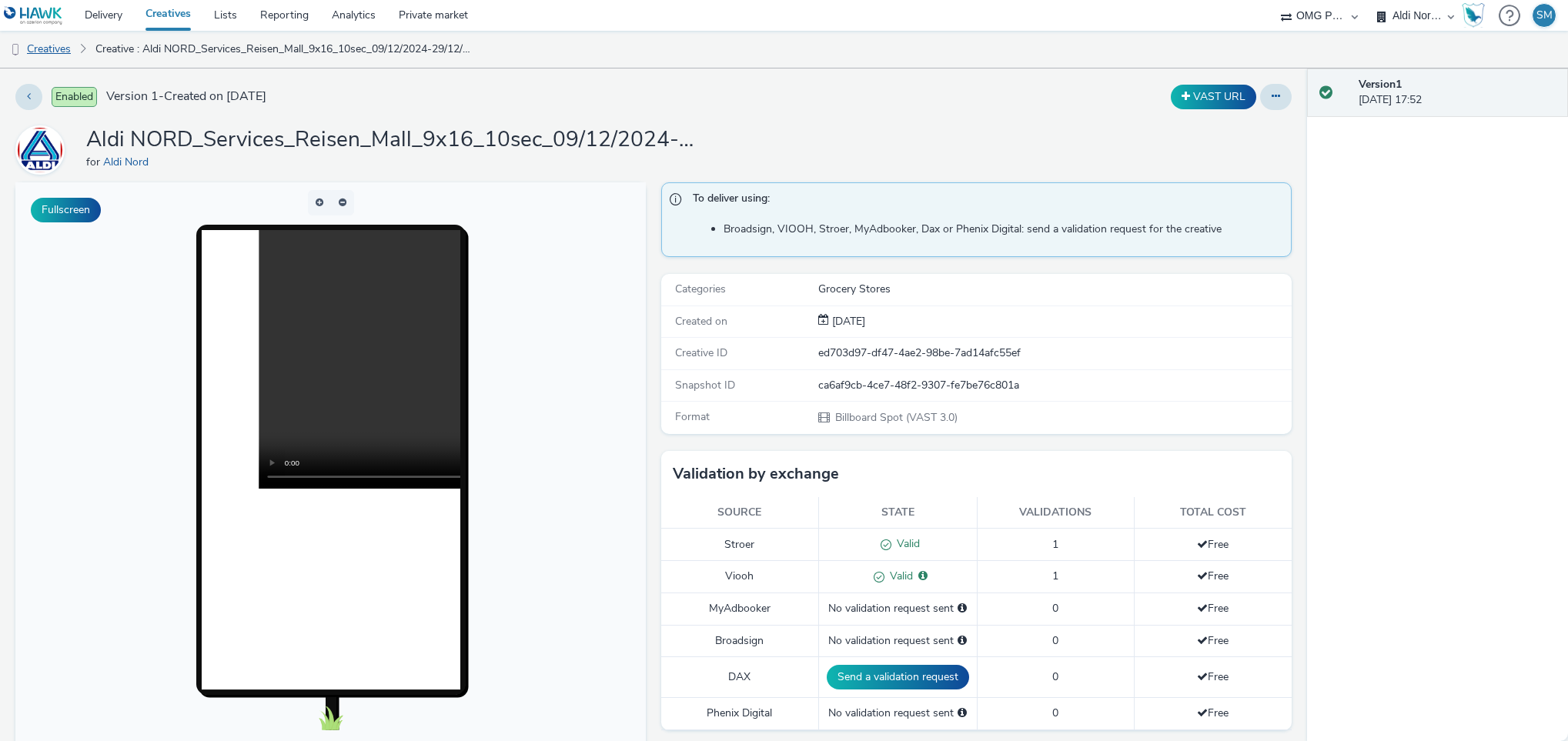
click at [46, 51] on link "Creatives" at bounding box center [39, 48] width 78 height 37
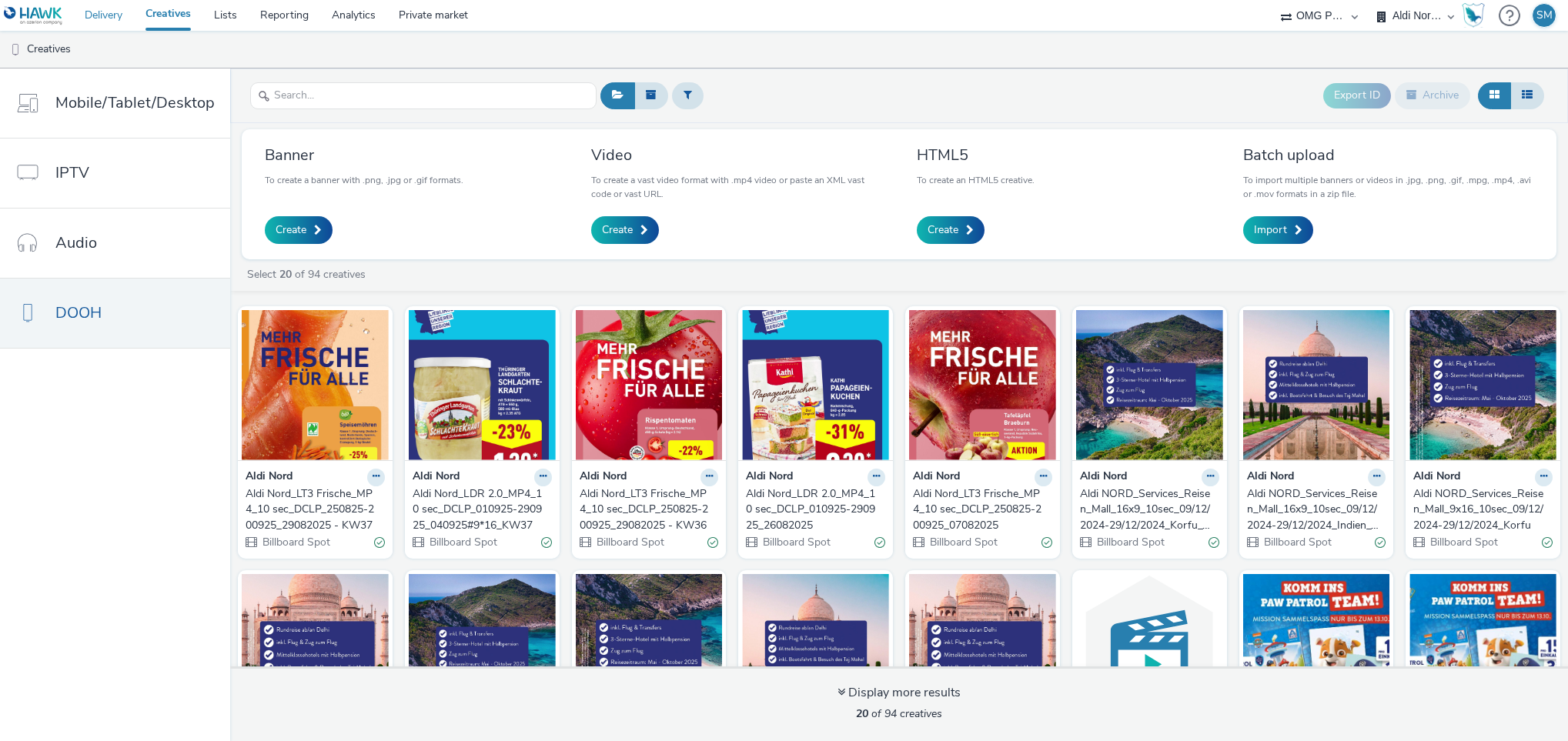
click at [111, 13] on link "Delivery" at bounding box center [104, 15] width 61 height 30
